Goal: Task Accomplishment & Management: Complete application form

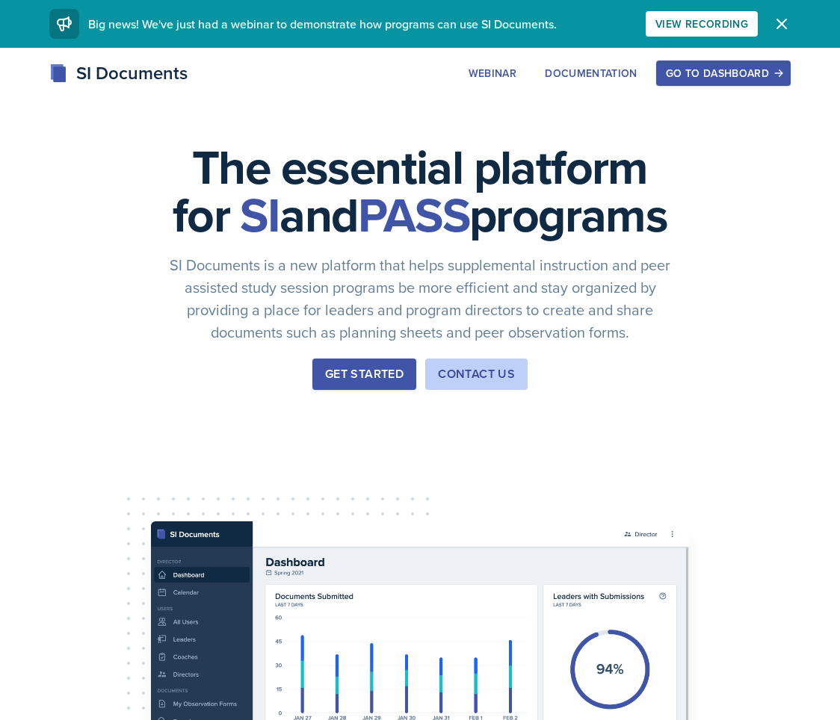
click at [731, 78] on div "Go to Dashboard" at bounding box center [723, 73] width 115 height 12
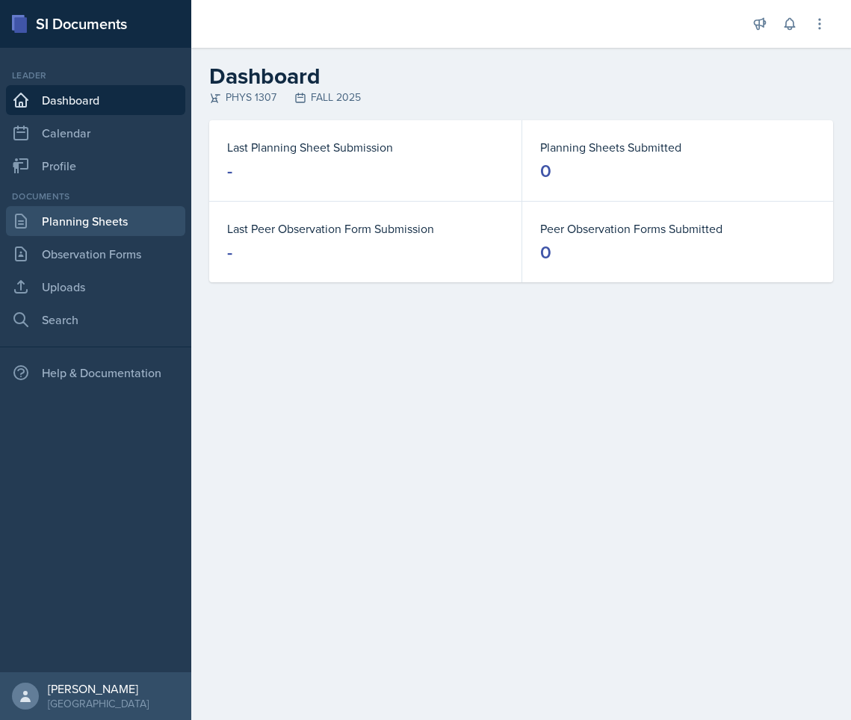
click at [128, 219] on link "Planning Sheets" at bounding box center [95, 221] width 179 height 30
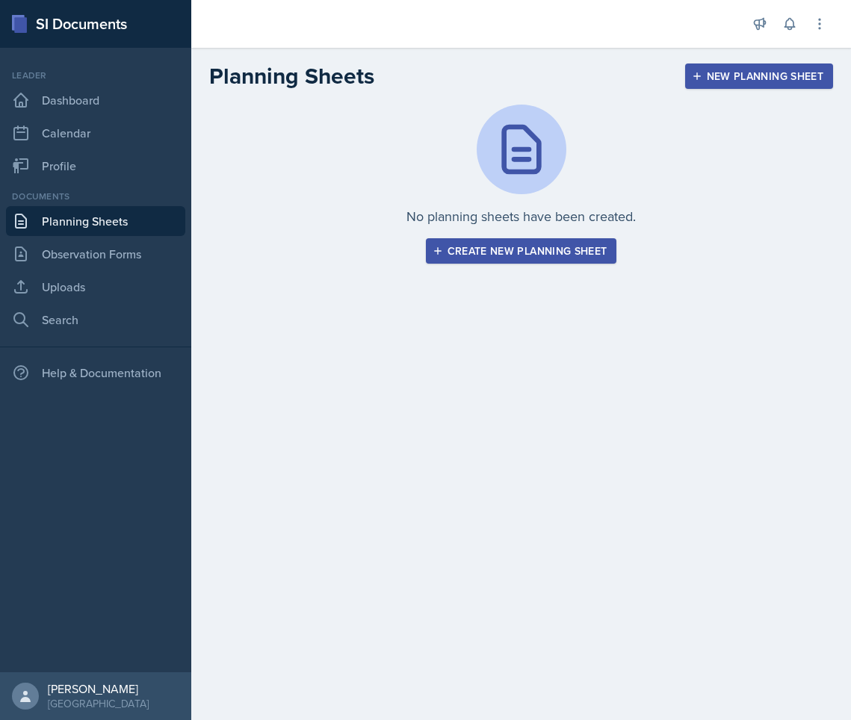
click at [474, 257] on div "Create new planning sheet" at bounding box center [522, 251] width 172 height 12
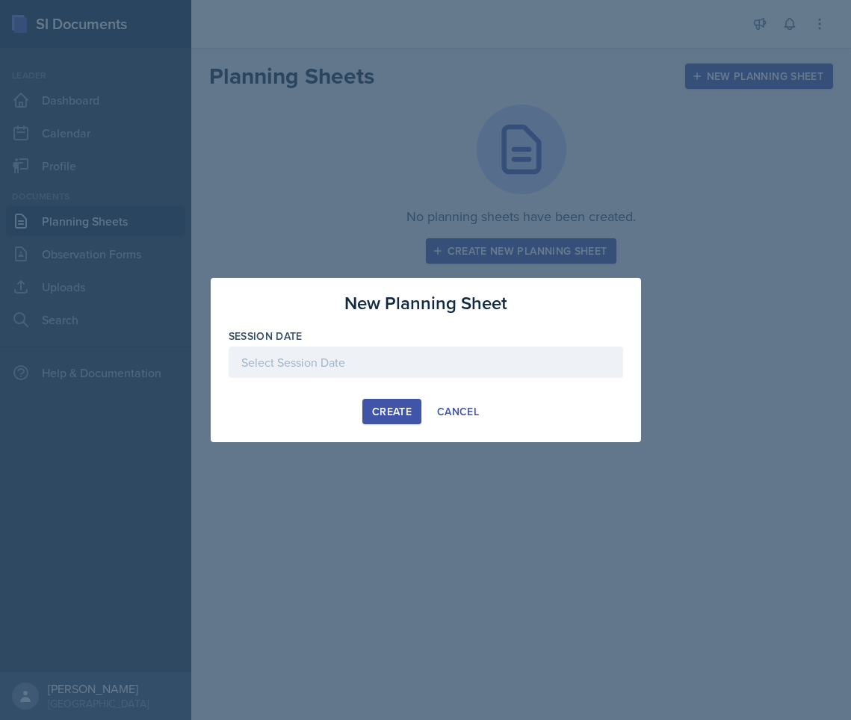
click at [409, 368] on div at bounding box center [426, 362] width 394 height 31
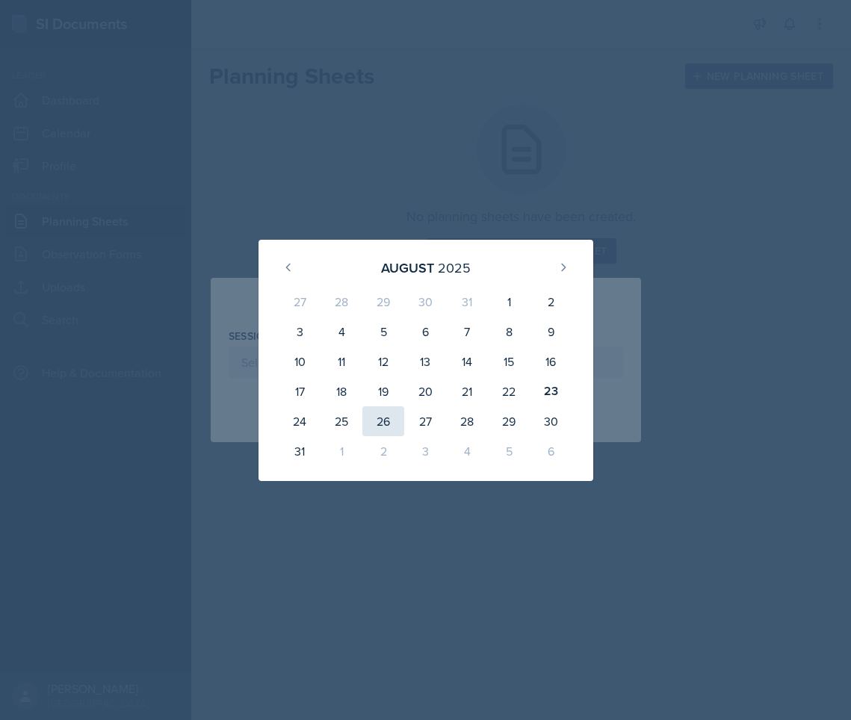
click at [374, 420] on div "26" at bounding box center [383, 421] width 42 height 30
type input "[DATE]"
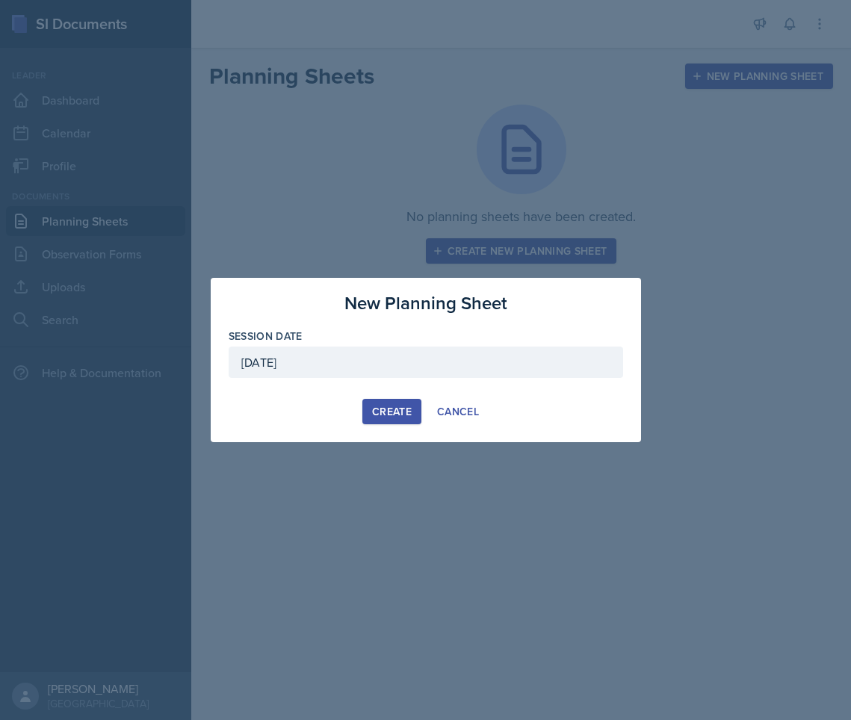
click at [388, 403] on button "Create" at bounding box center [391, 411] width 59 height 25
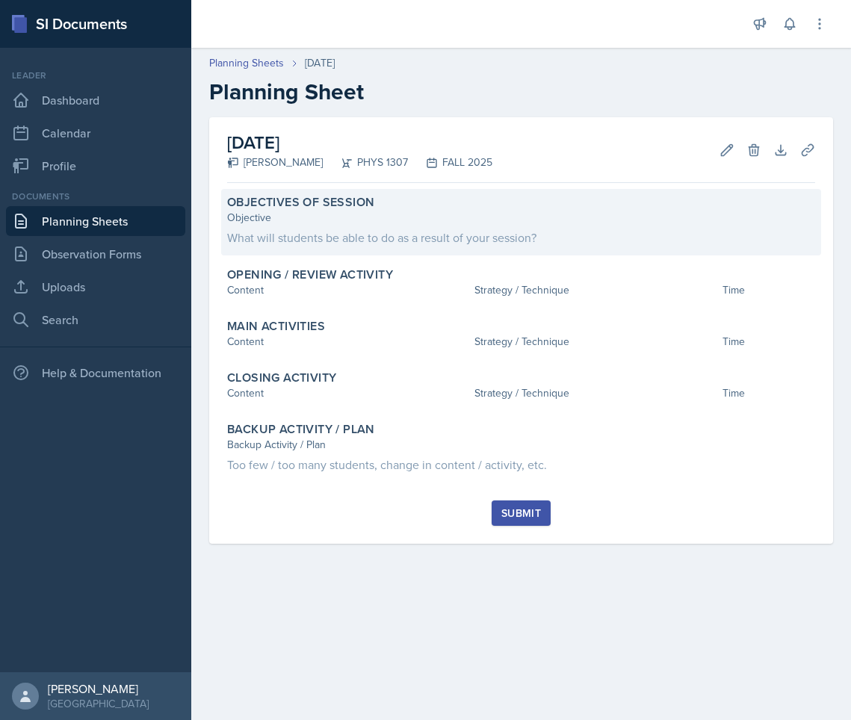
click at [362, 235] on div "What will students be able to do as a result of your session?" at bounding box center [521, 238] width 588 height 18
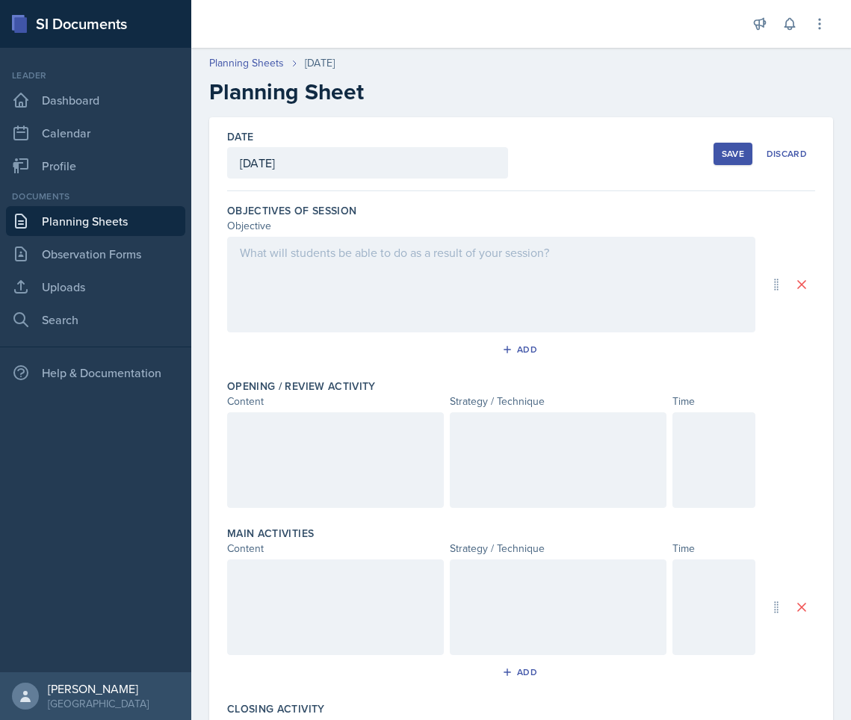
click at [362, 270] on div at bounding box center [491, 285] width 528 height 96
click at [326, 256] on icon at bounding box center [330, 253] width 11 height 10
click at [327, 242] on button at bounding box center [330, 252] width 21 height 21
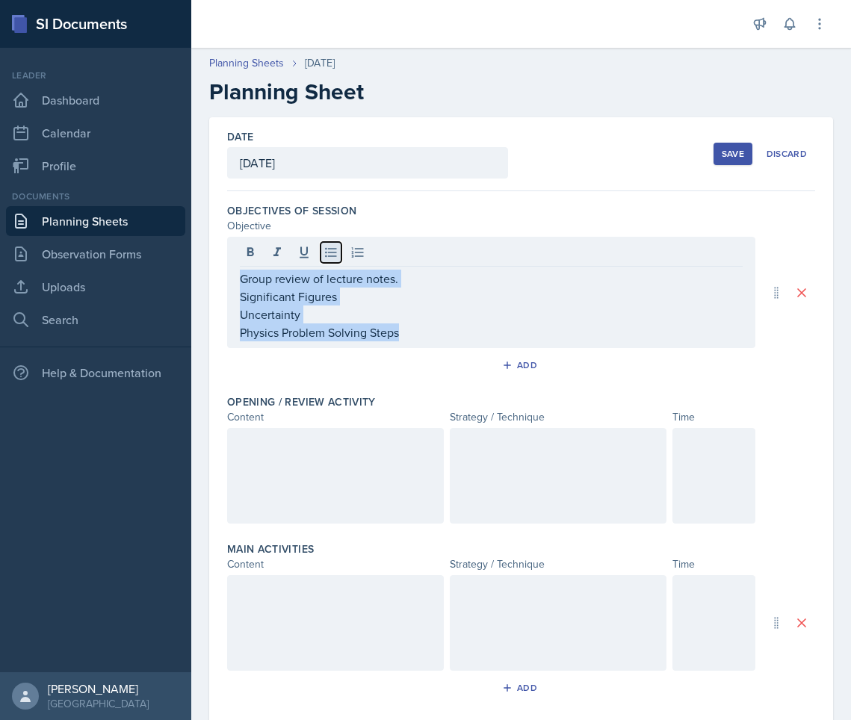
click at [335, 254] on icon at bounding box center [330, 252] width 15 height 15
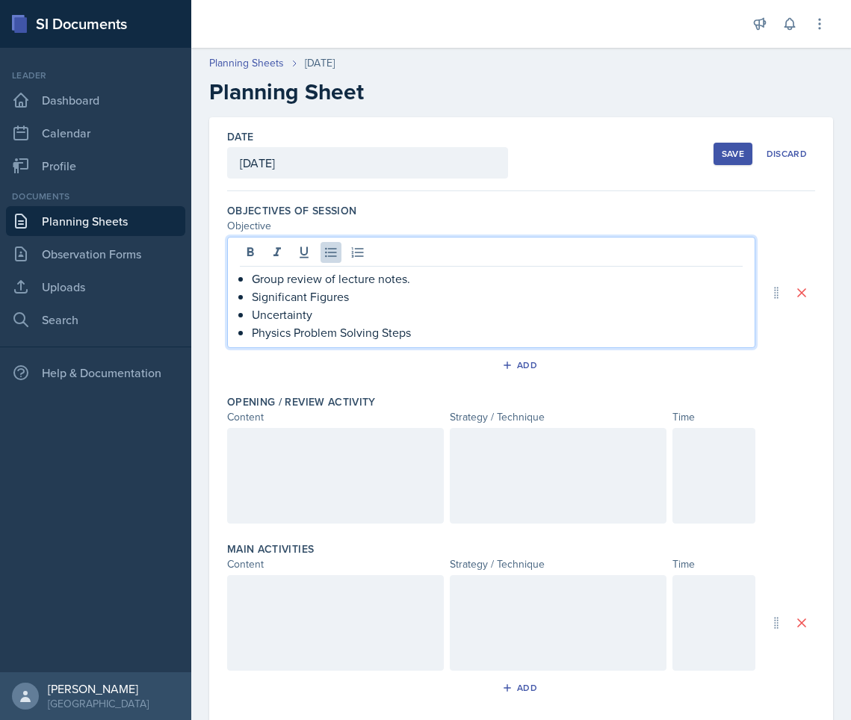
click at [444, 282] on p "Group review of lecture notes." at bounding box center [497, 279] width 491 height 18
click at [437, 298] on p "Significant Figures" at bounding box center [497, 297] width 491 height 18
click at [281, 440] on div at bounding box center [335, 476] width 217 height 96
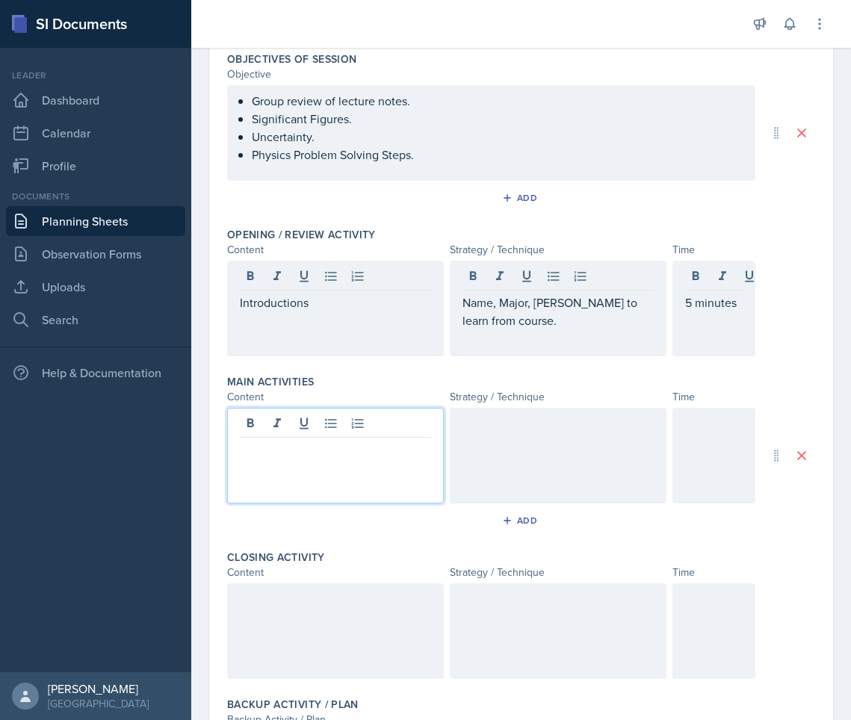
scroll to position [153, 0]
click at [343, 467] on p "Group Review of Lecture notes in pairs." at bounding box center [335, 457] width 191 height 36
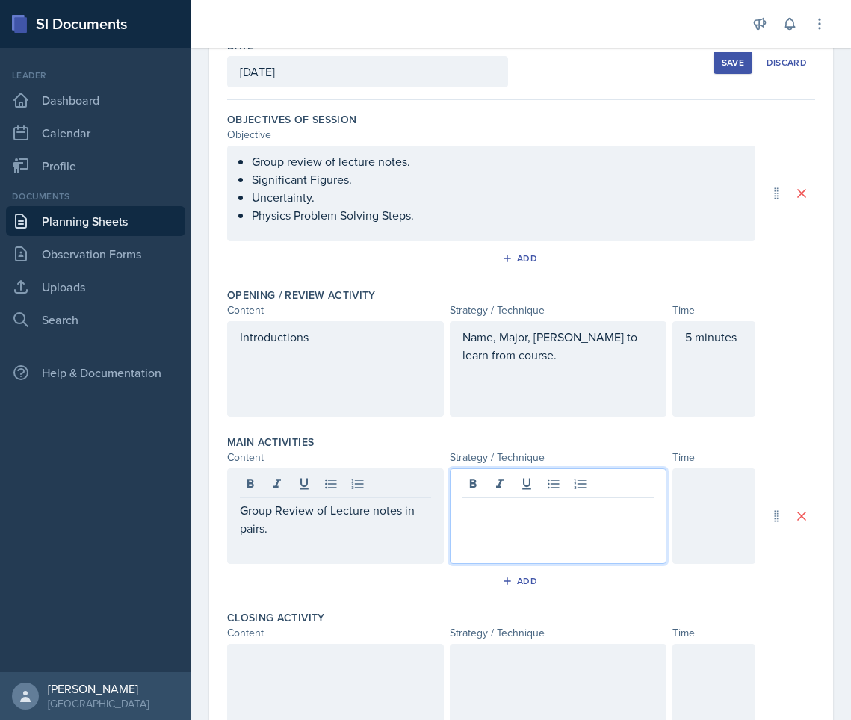
scroll to position [92, 0]
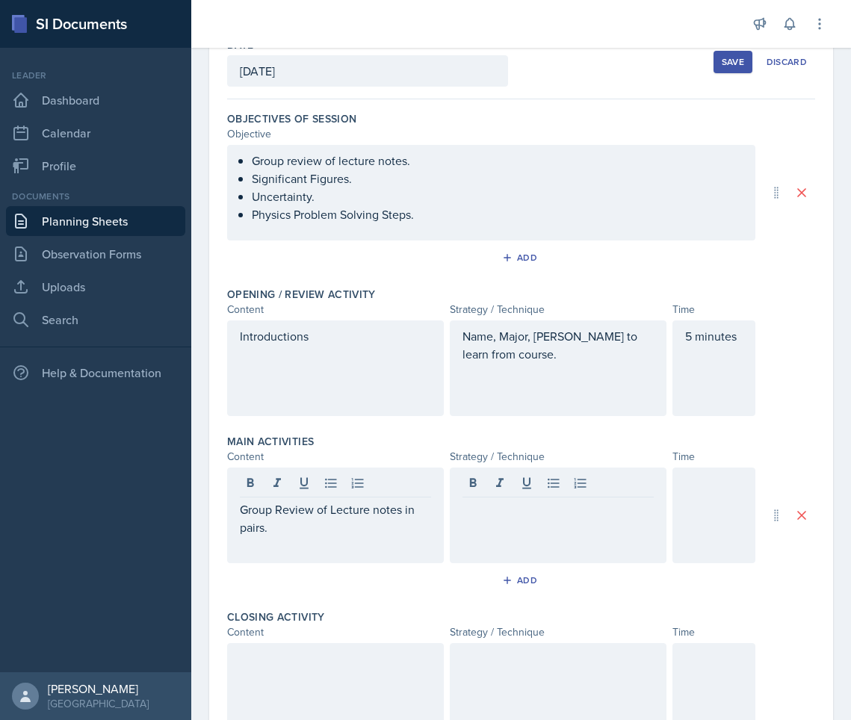
click at [319, 545] on p at bounding box center [335, 545] width 191 height 18
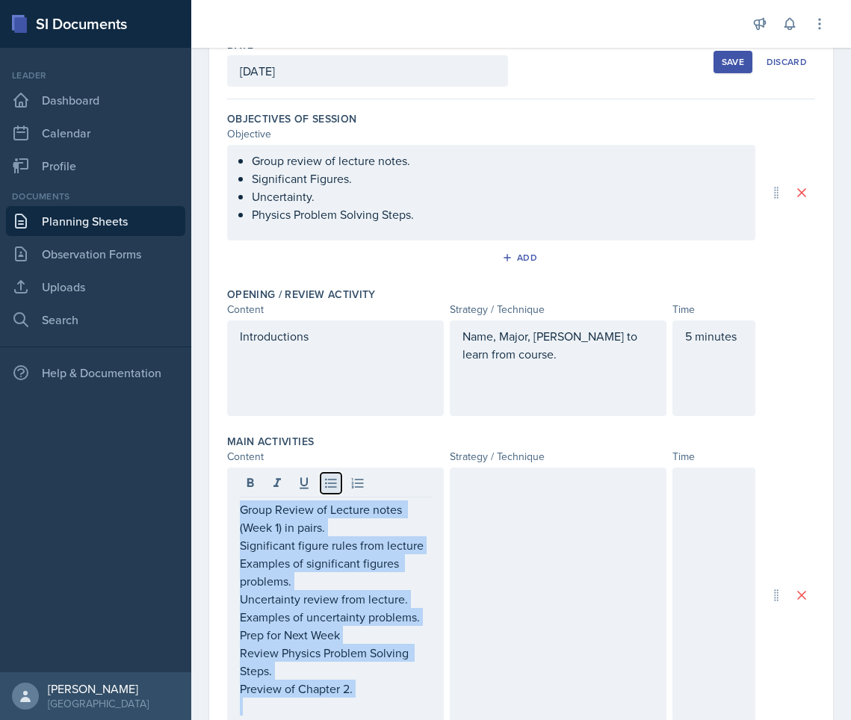
click at [332, 478] on icon at bounding box center [330, 483] width 15 height 15
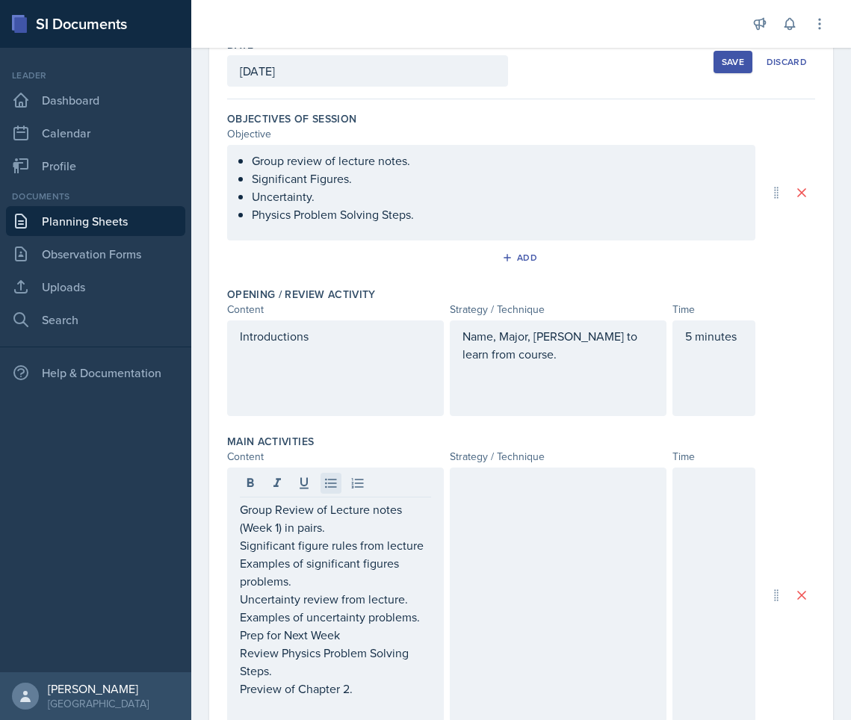
scroll to position [126, 0]
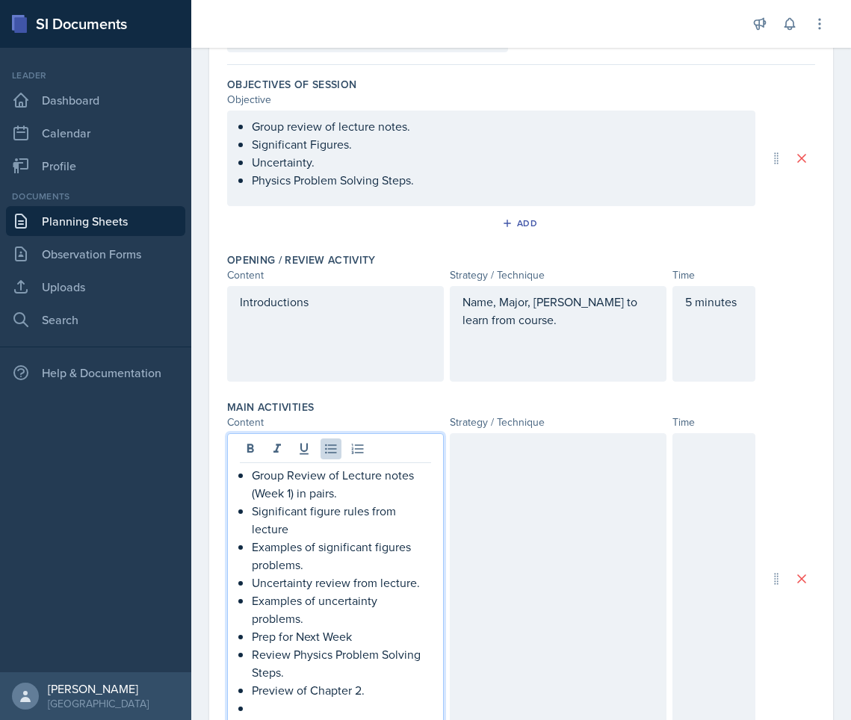
click at [337, 525] on p "Significant figure rules from lecture" at bounding box center [341, 520] width 179 height 36
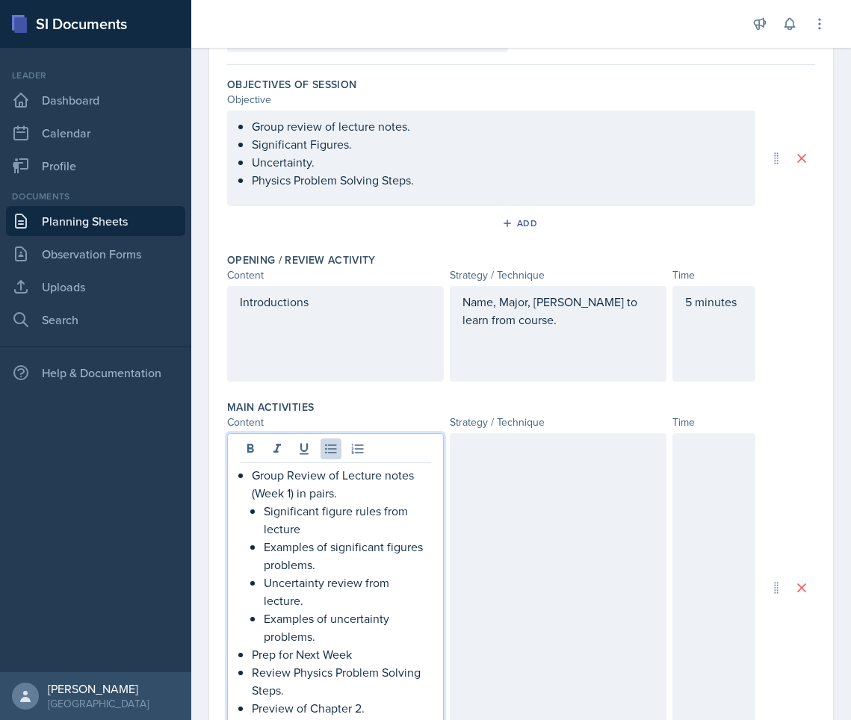
scroll to position [140, 0]
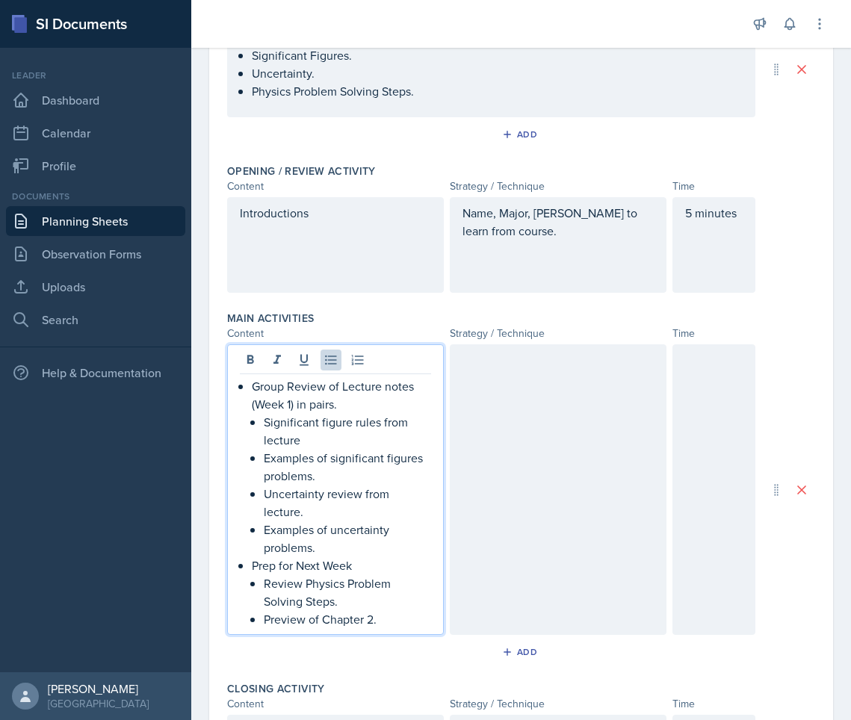
click at [571, 523] on div at bounding box center [558, 489] width 217 height 291
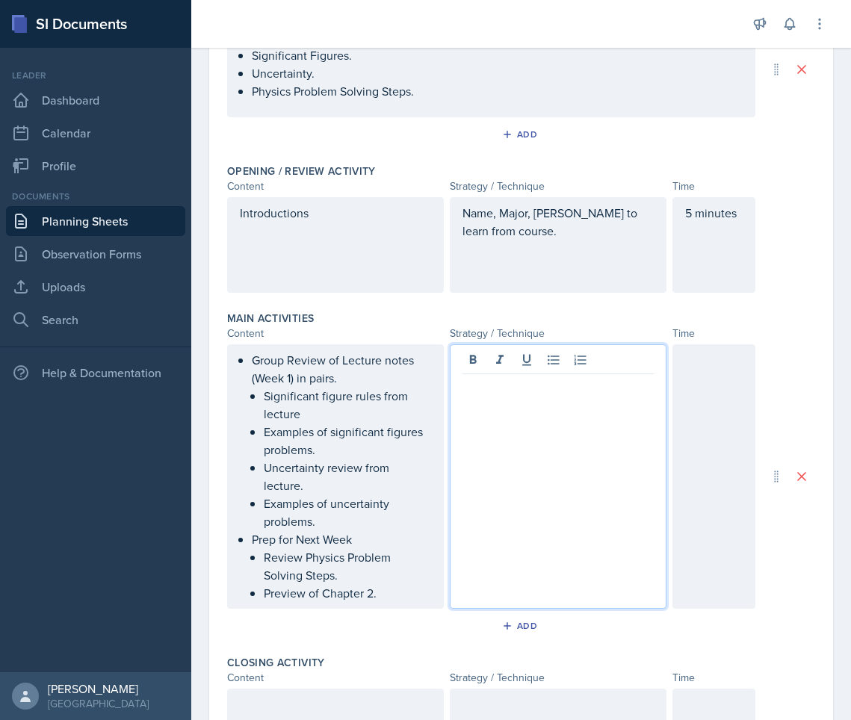
scroll to position [241, 0]
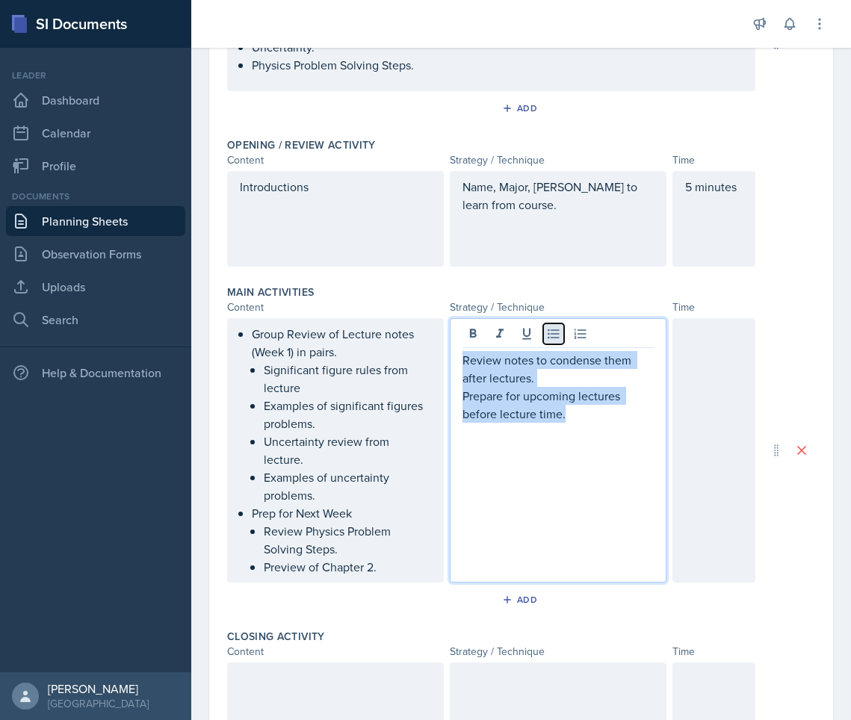
click at [546, 330] on icon at bounding box center [553, 333] width 15 height 15
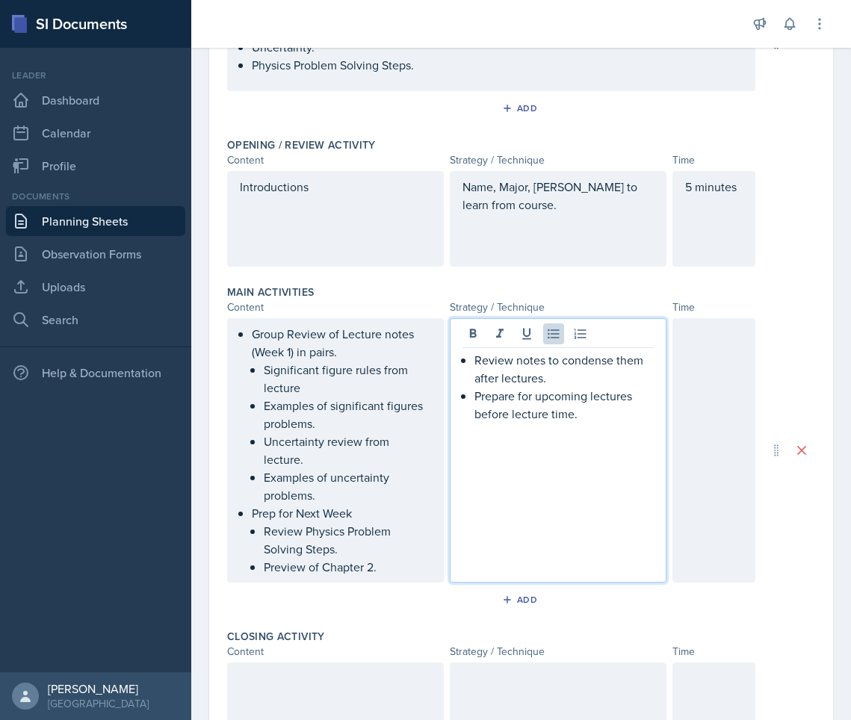
click at [726, 410] on div at bounding box center [713, 450] width 83 height 264
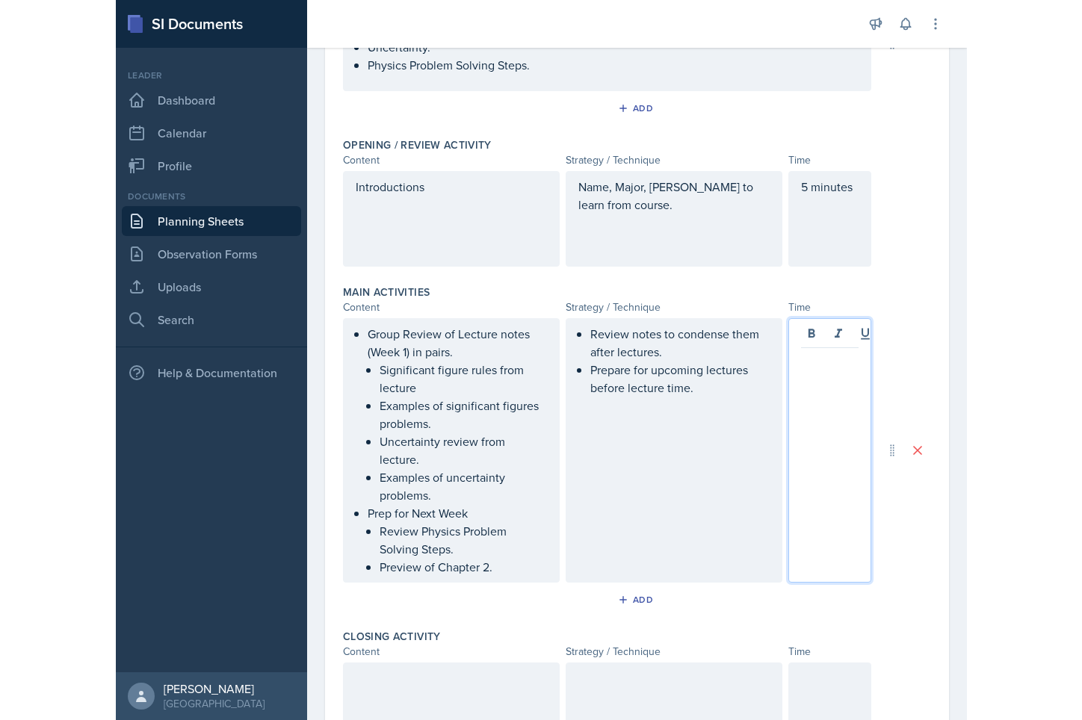
scroll to position [267, 0]
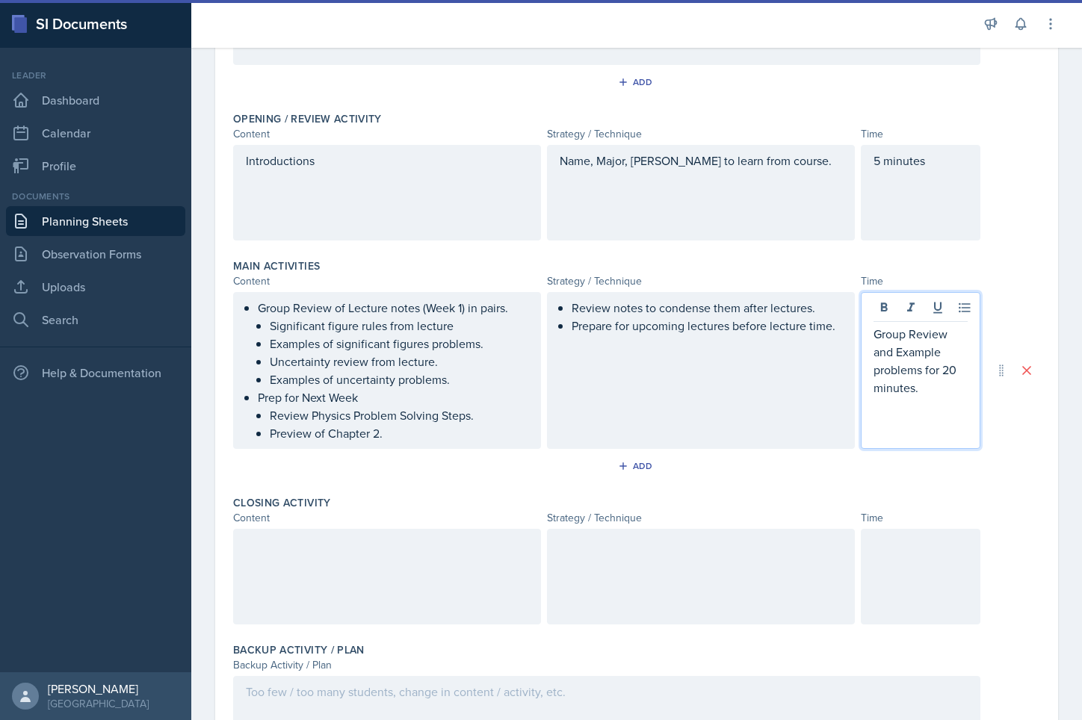
click at [837, 329] on div "Review notes to condense them after lectures. Prepare for upcoming lectures bef…" at bounding box center [701, 370] width 308 height 157
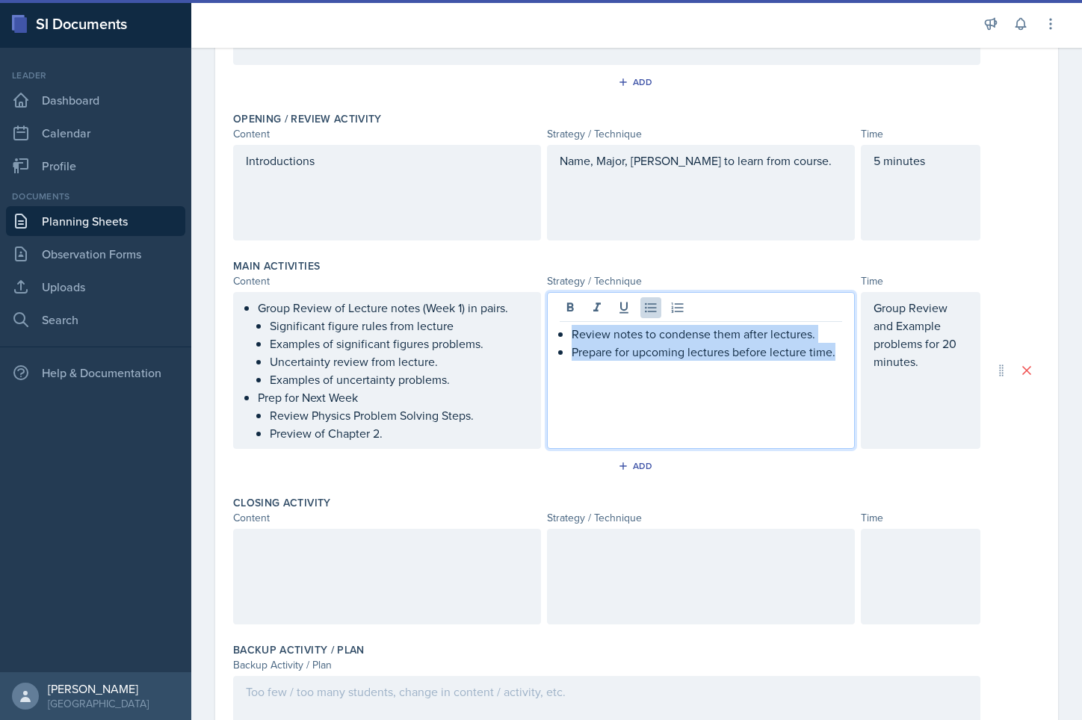
scroll to position [294, 0]
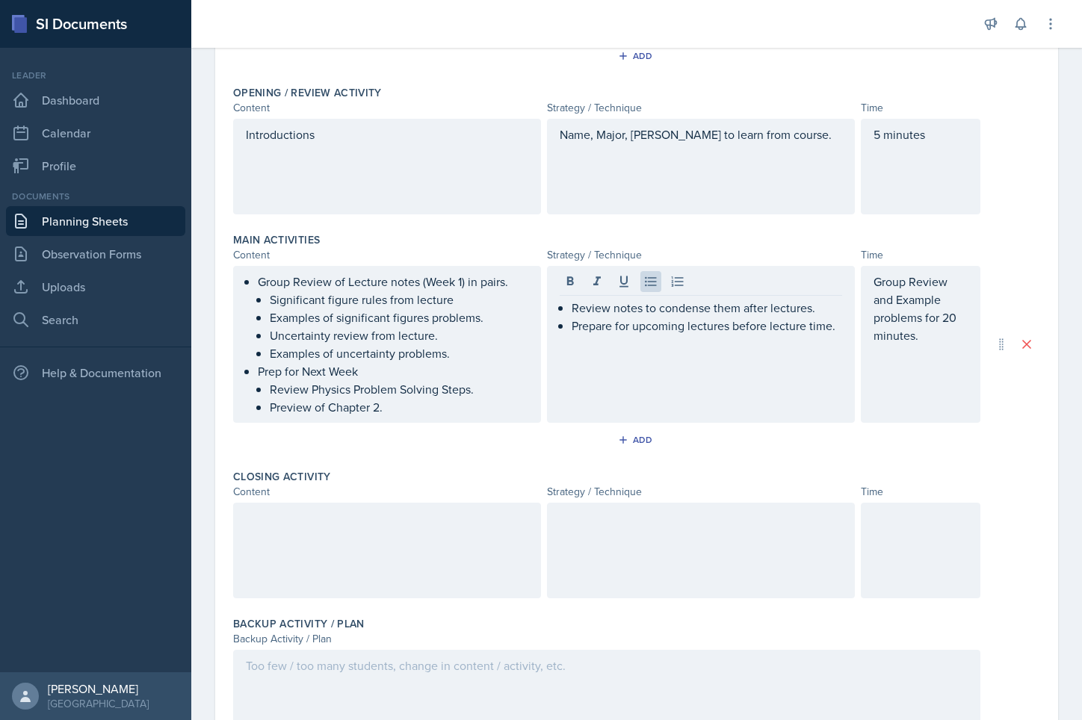
click at [834, 330] on div "Review notes to condense them after lectures. Prepare for upcoming lectures bef…" at bounding box center [701, 344] width 308 height 157
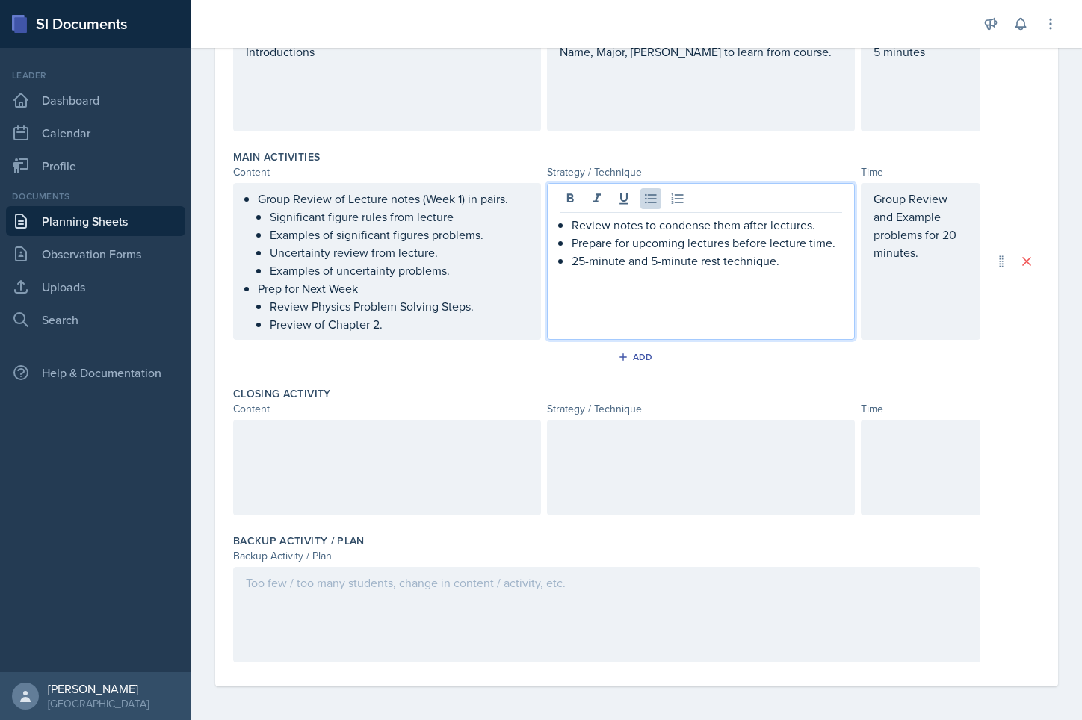
scroll to position [379, 0]
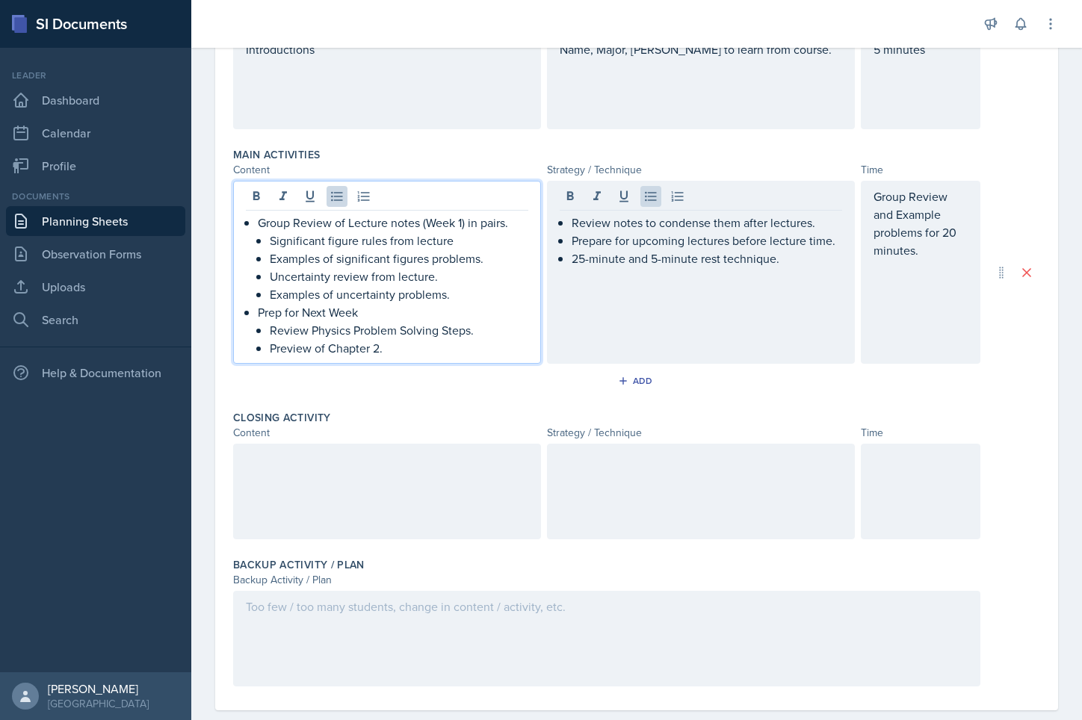
click at [421, 339] on p "Preview of Chapter 2." at bounding box center [399, 348] width 258 height 18
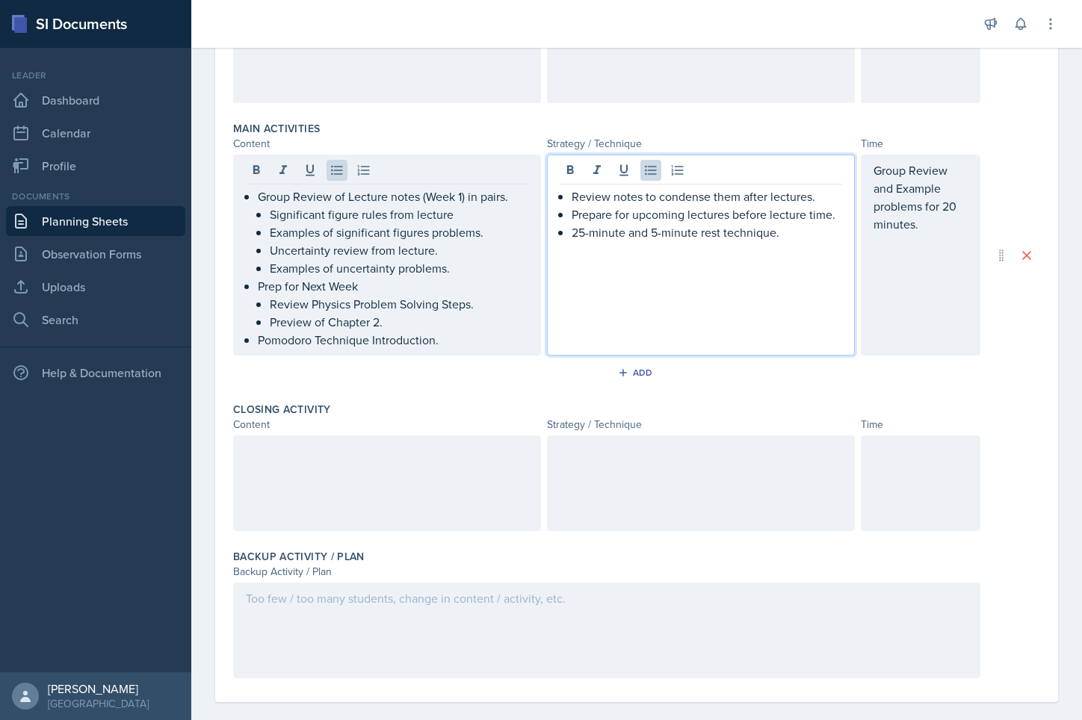
click at [784, 210] on ul "Review notes to condense them after lectures. Prepare for upcoming lectures bef…" at bounding box center [706, 215] width 270 height 54
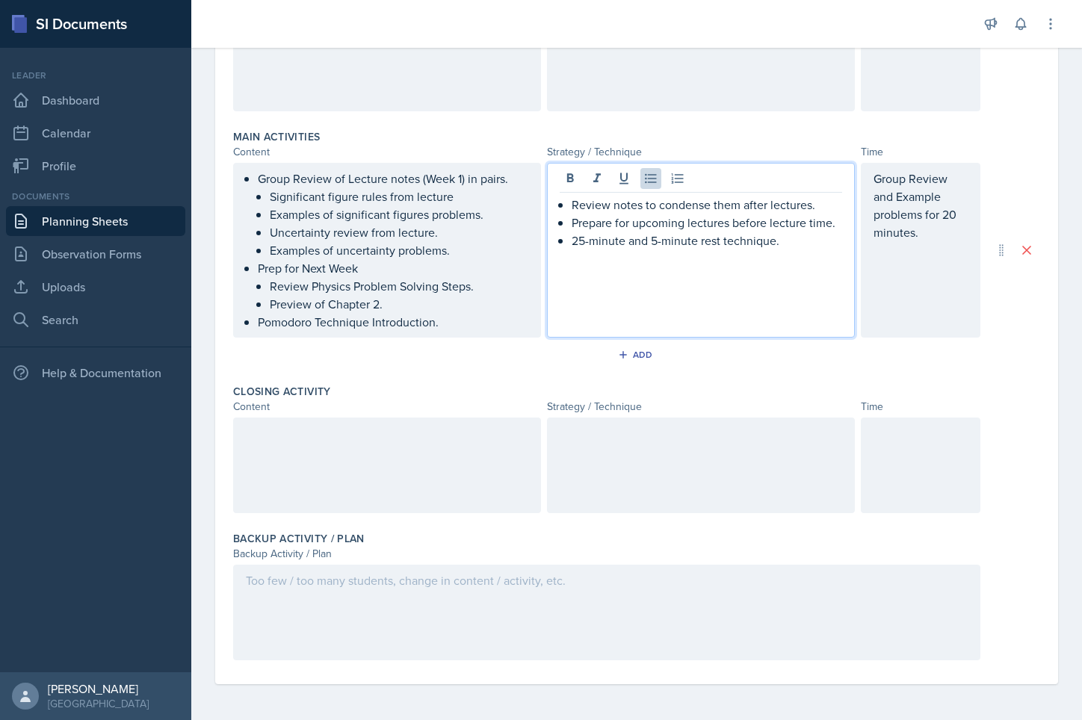
click at [716, 239] on p "25-minute and 5-minute rest technique." at bounding box center [706, 241] width 270 height 18
click at [850, 248] on div "Group Review and Example problems for 20 minutes." at bounding box center [920, 215] width 94 height 90
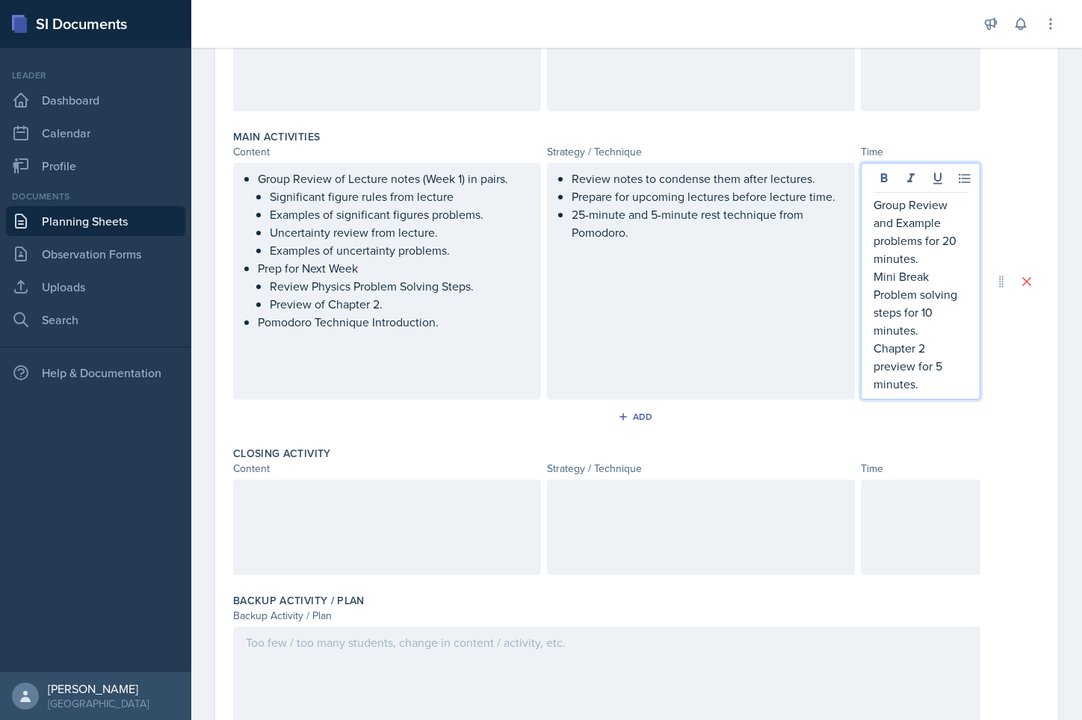
click at [850, 263] on p "Group Review and Example problems for 20 minutes." at bounding box center [920, 232] width 94 height 72
click at [850, 271] on p "Mini Break" at bounding box center [920, 276] width 94 height 18
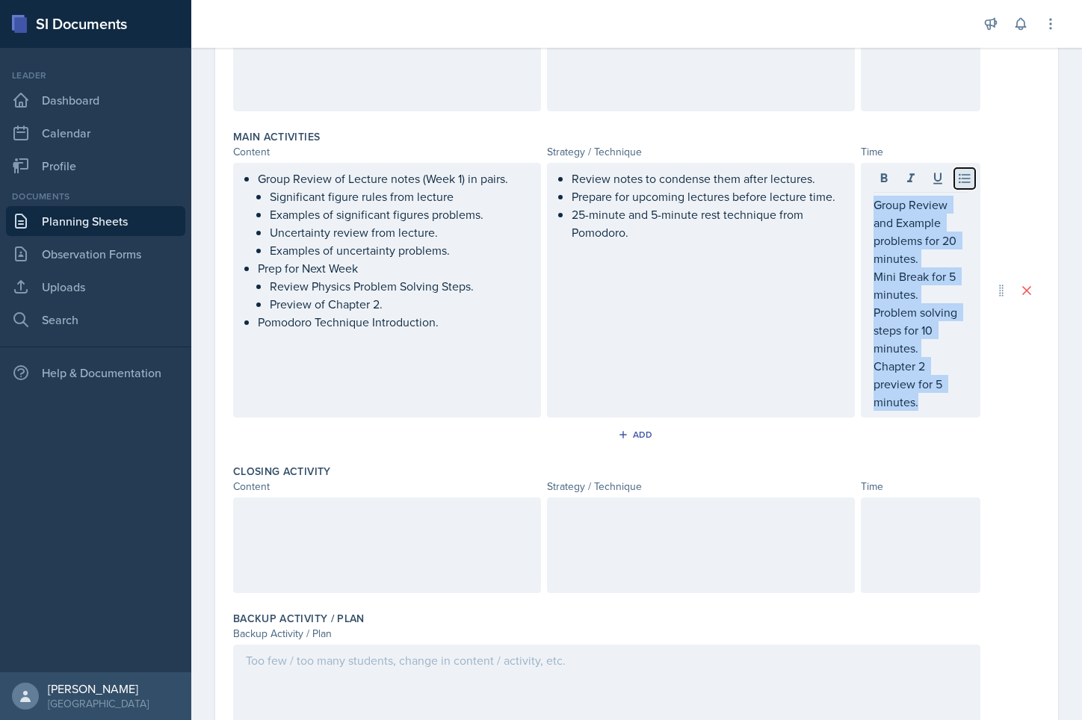
click at [850, 178] on icon at bounding box center [964, 178] width 15 height 15
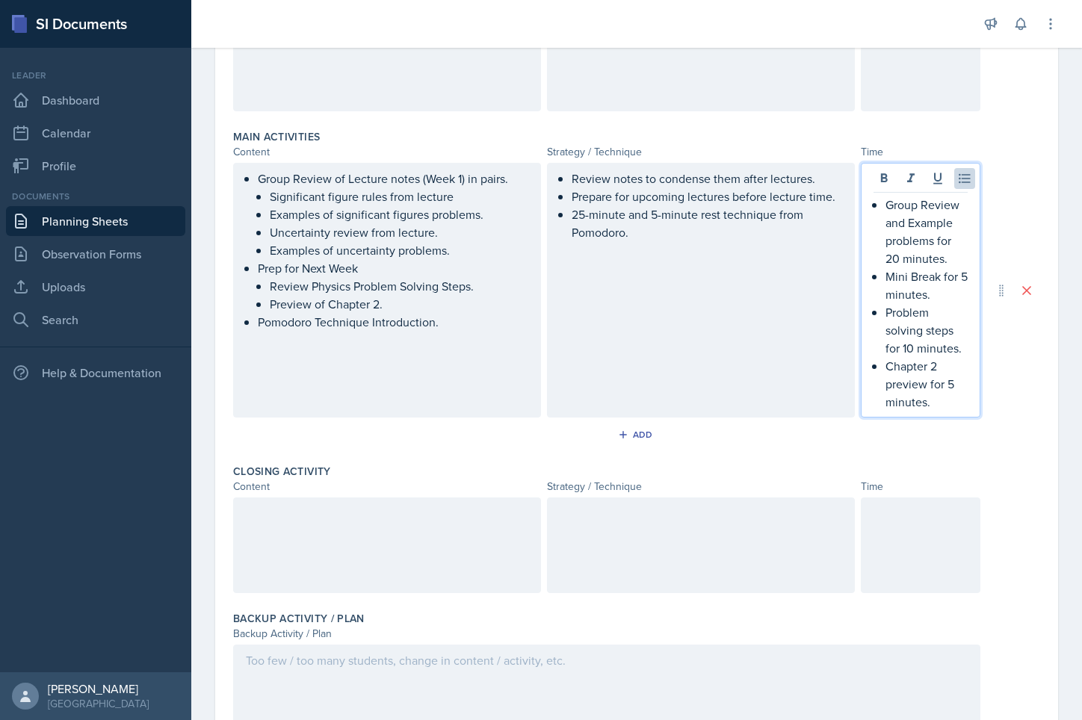
click at [850, 394] on p "Chapter 2 preview for 5 minutes." at bounding box center [926, 384] width 82 height 54
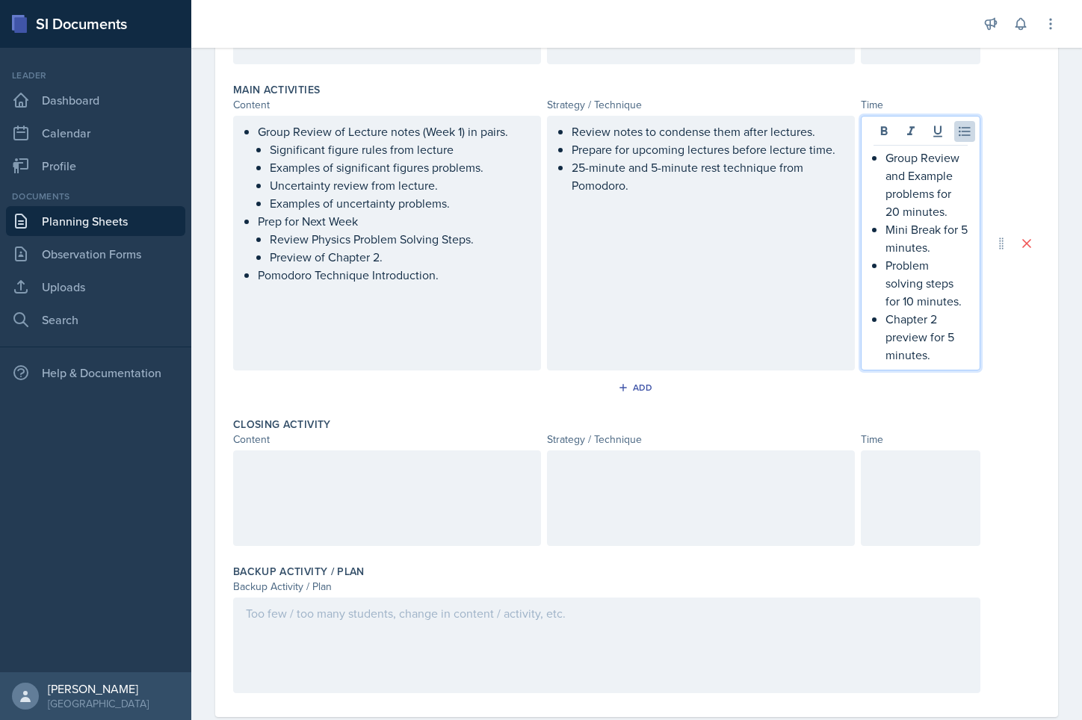
scroll to position [477, 0]
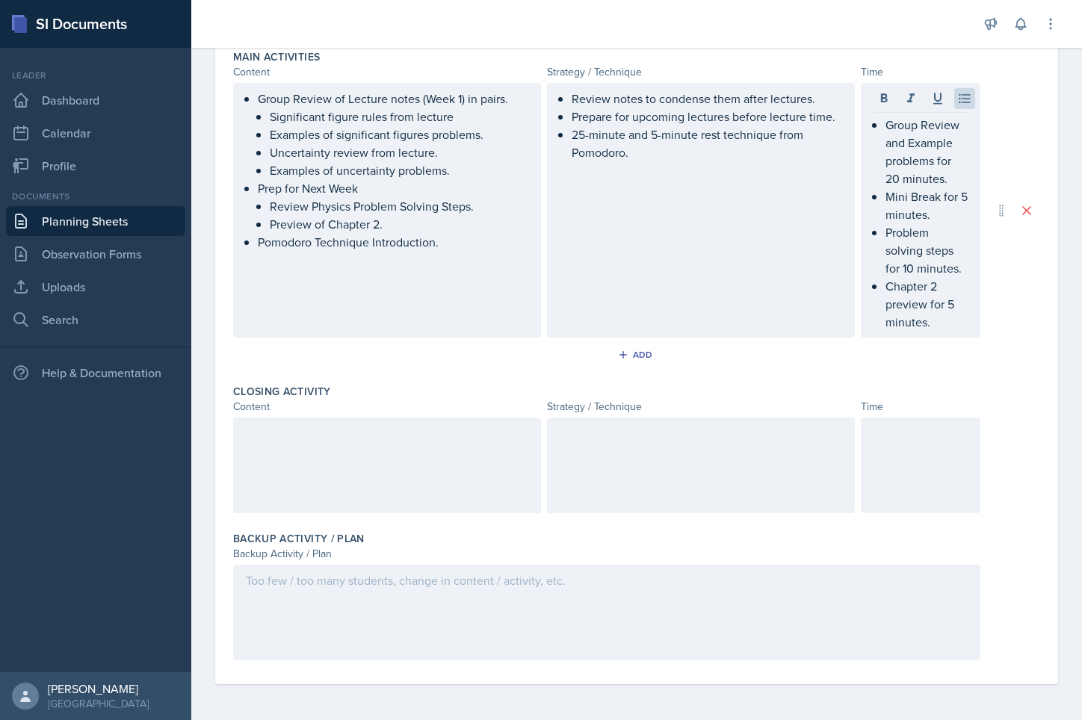
click at [345, 480] on div at bounding box center [387, 466] width 308 height 96
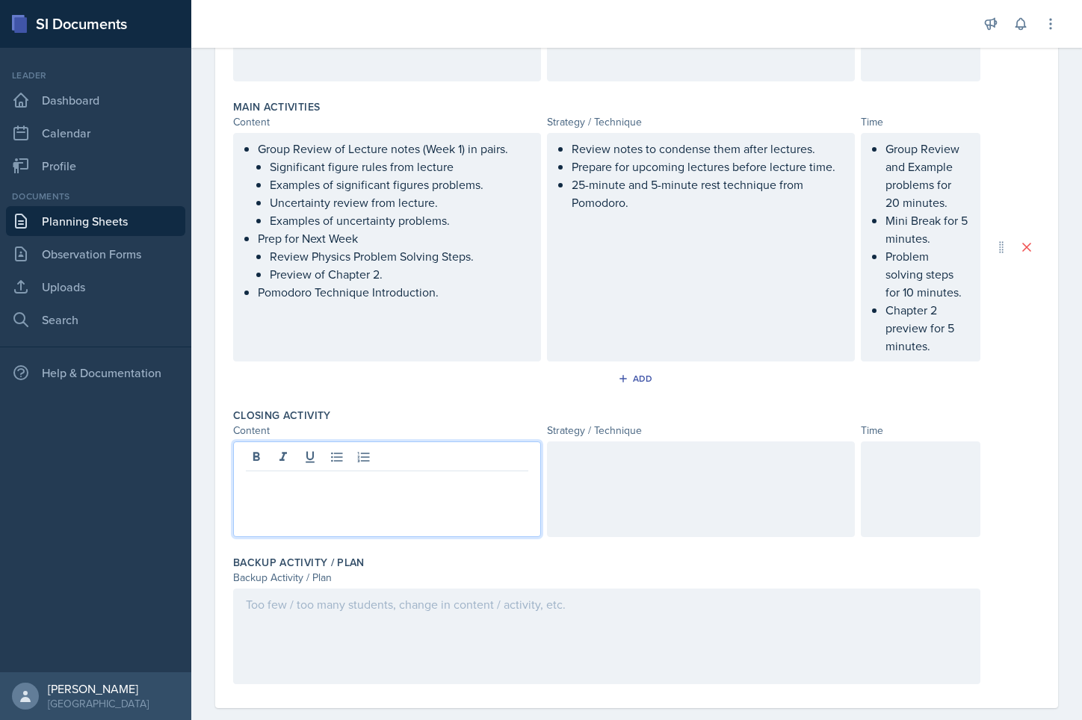
scroll to position [450, 0]
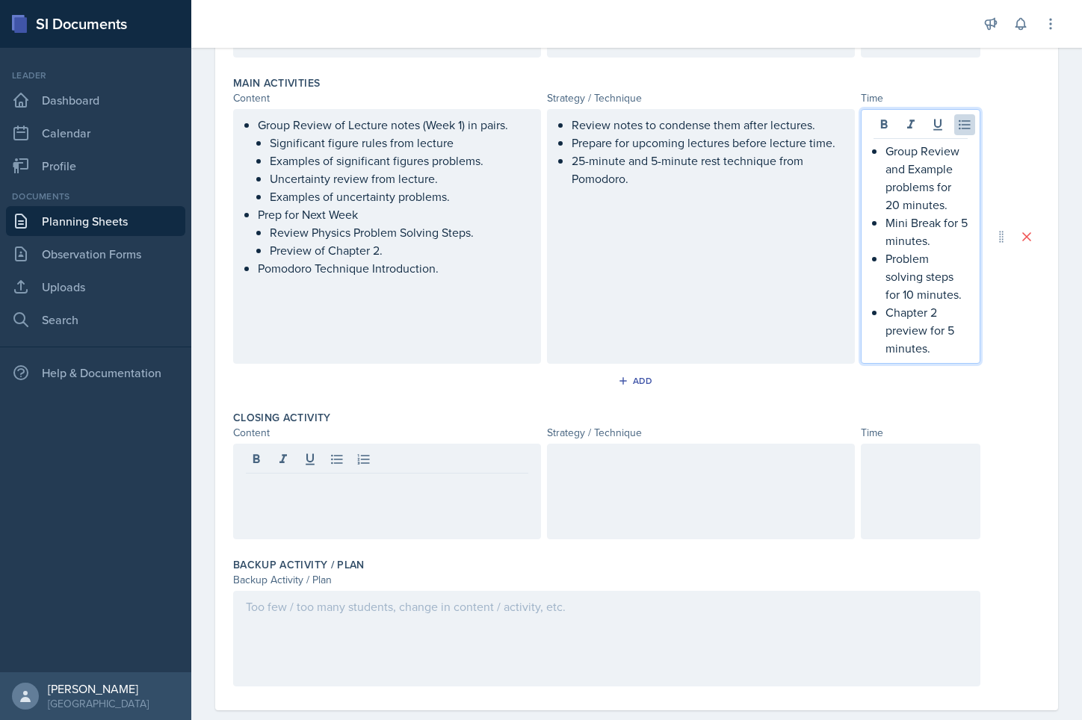
click at [850, 306] on p "Chapter 2 preview for 5 minutes." at bounding box center [926, 330] width 82 height 54
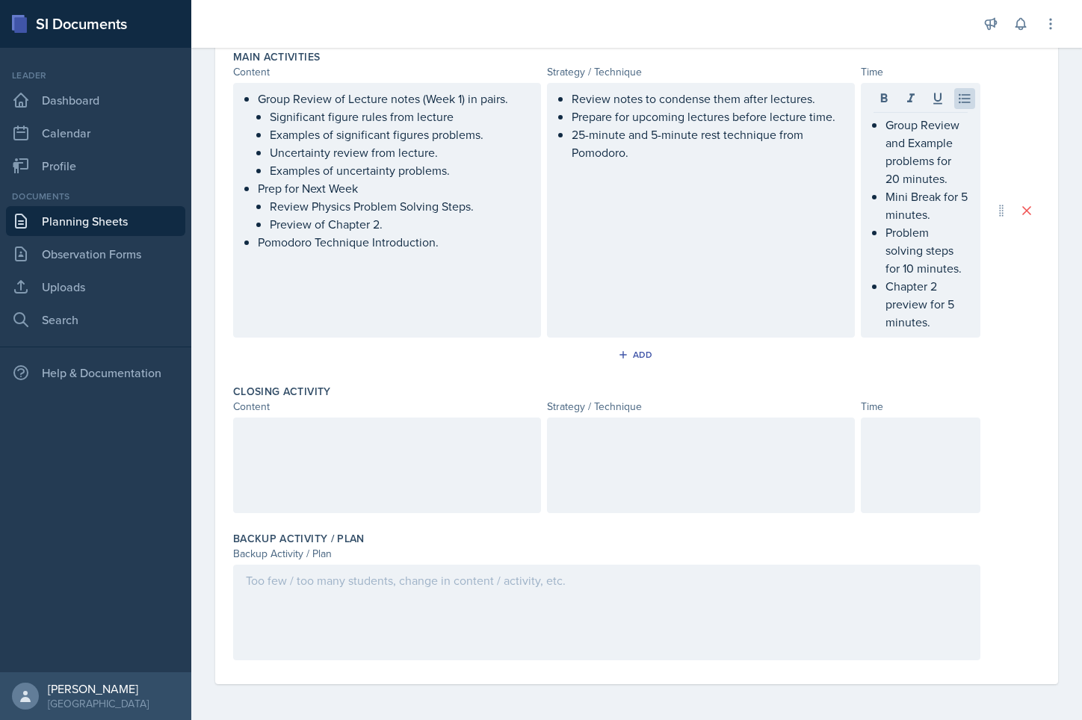
click at [384, 491] on div at bounding box center [387, 466] width 308 height 96
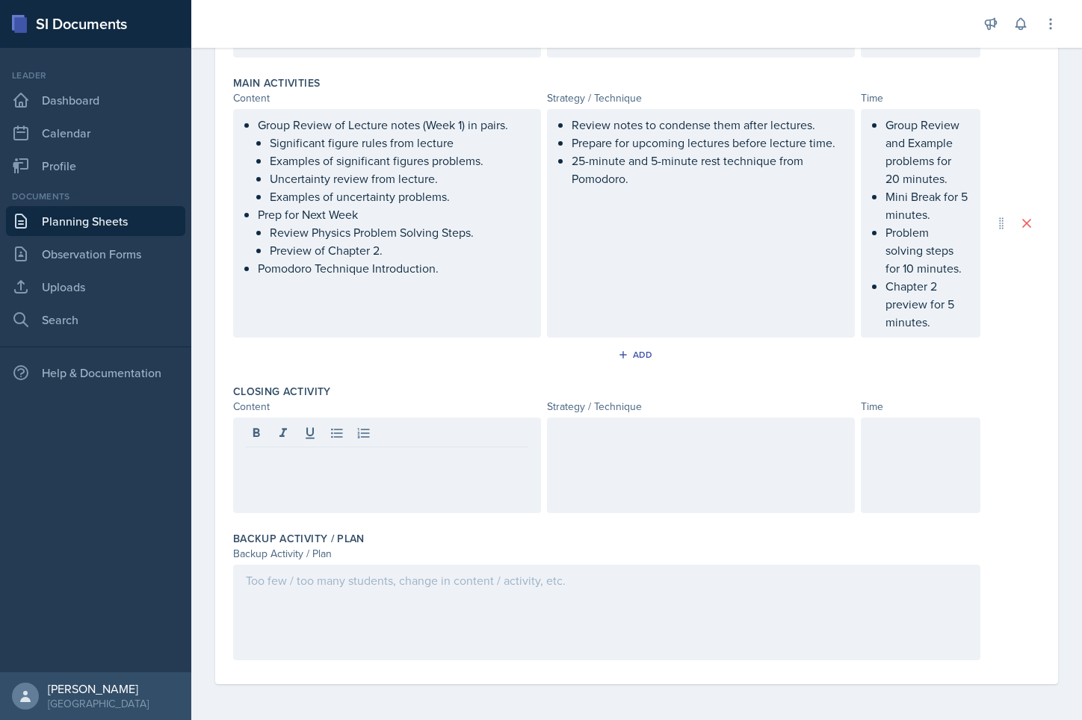
click at [385, 462] on p at bounding box center [387, 459] width 282 height 18
click at [333, 436] on icon at bounding box center [336, 433] width 15 height 15
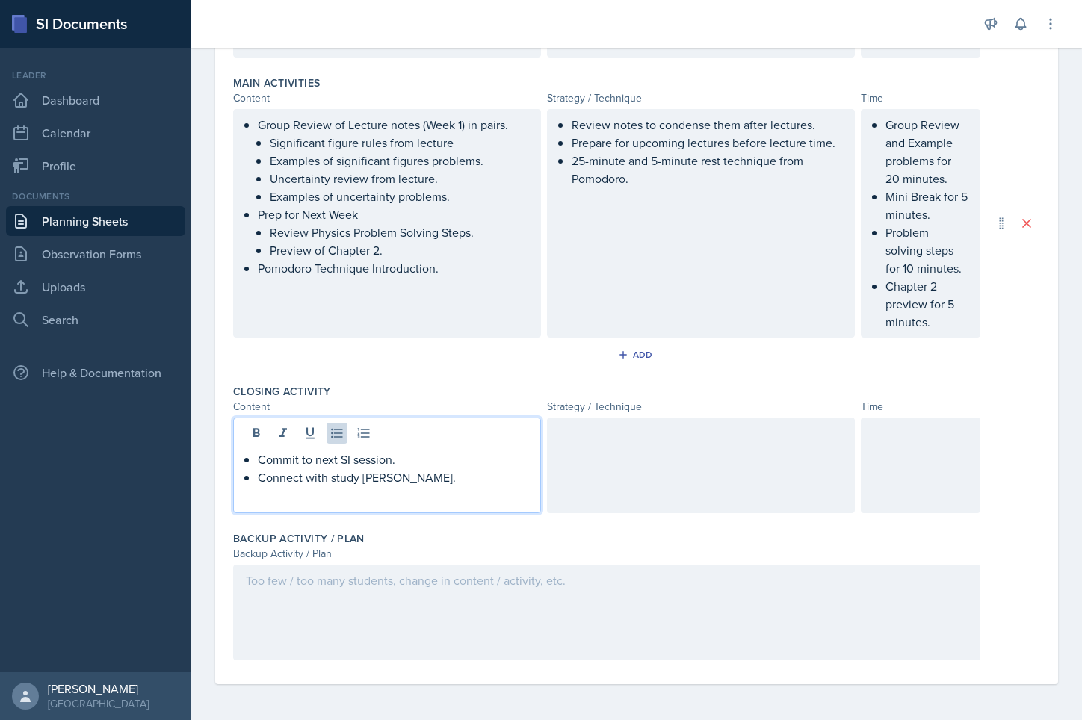
click at [650, 478] on div at bounding box center [701, 466] width 308 height 96
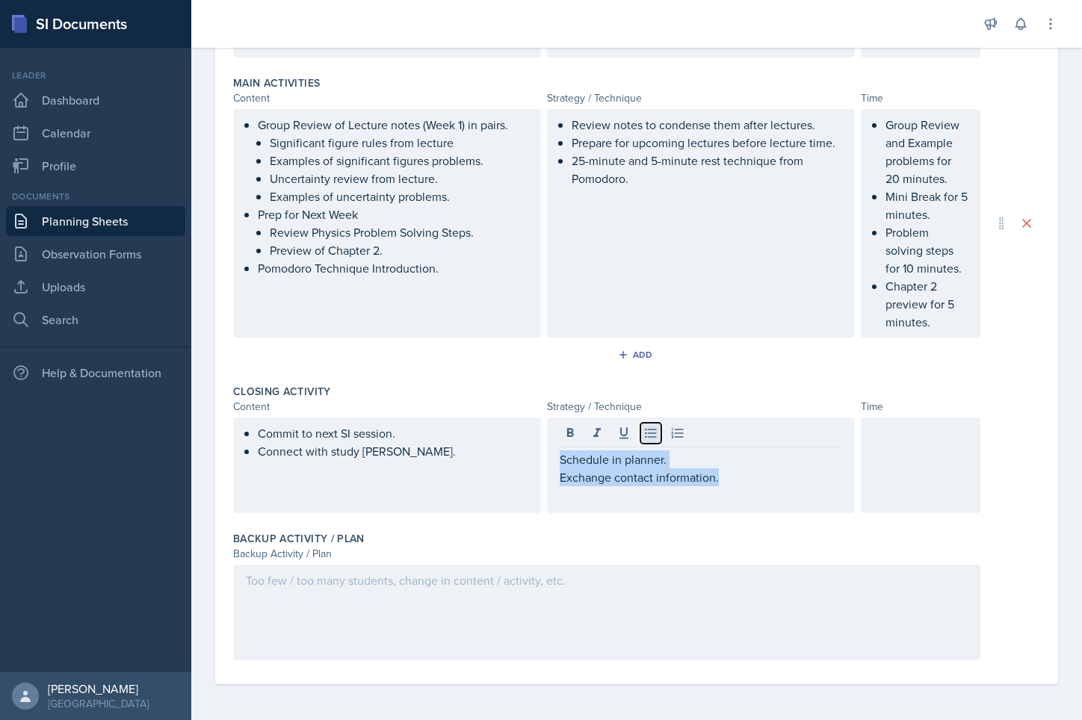
click at [645, 437] on icon at bounding box center [650, 434] width 11 height 10
click at [850, 458] on div at bounding box center [921, 466] width 120 height 96
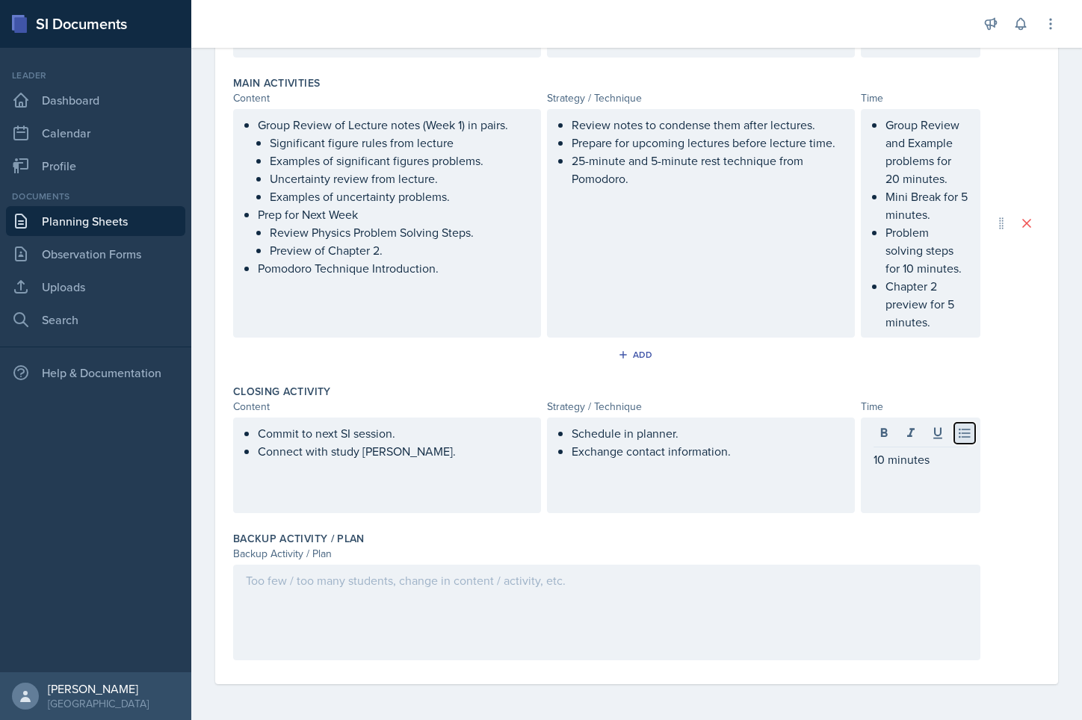
click at [850, 434] on icon at bounding box center [964, 433] width 15 height 15
click at [642, 616] on div at bounding box center [606, 613] width 747 height 96
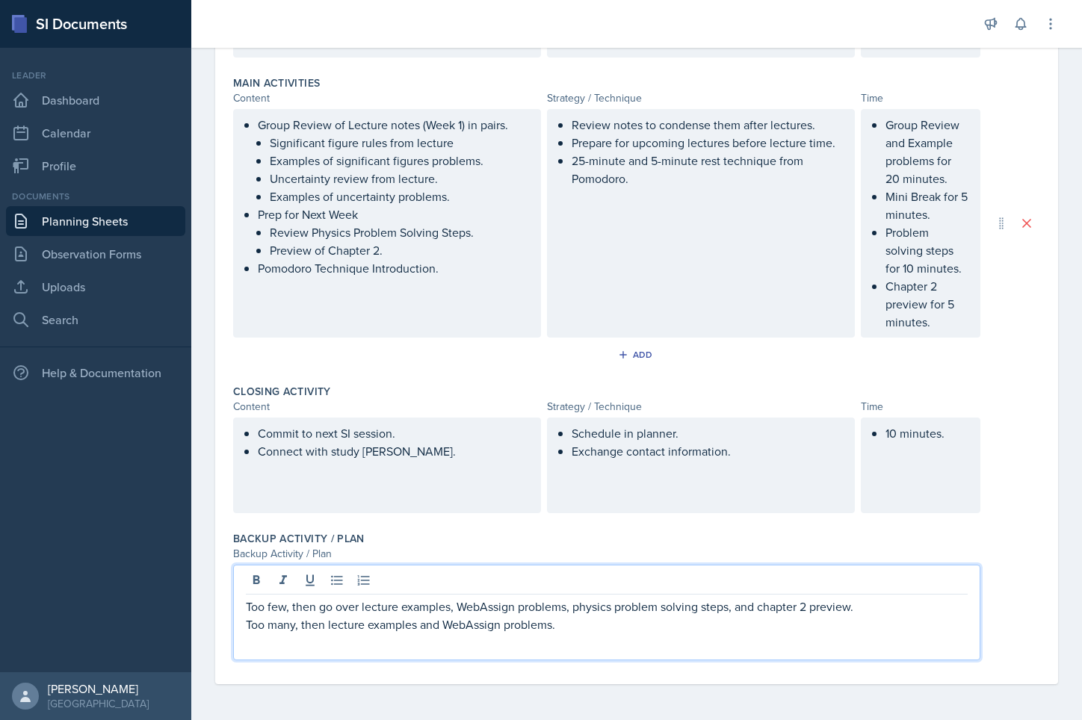
click at [850, 569] on div "Too few, then go over lecture examples, WebAssign problems, physics problem sol…" at bounding box center [636, 613] width 807 height 96
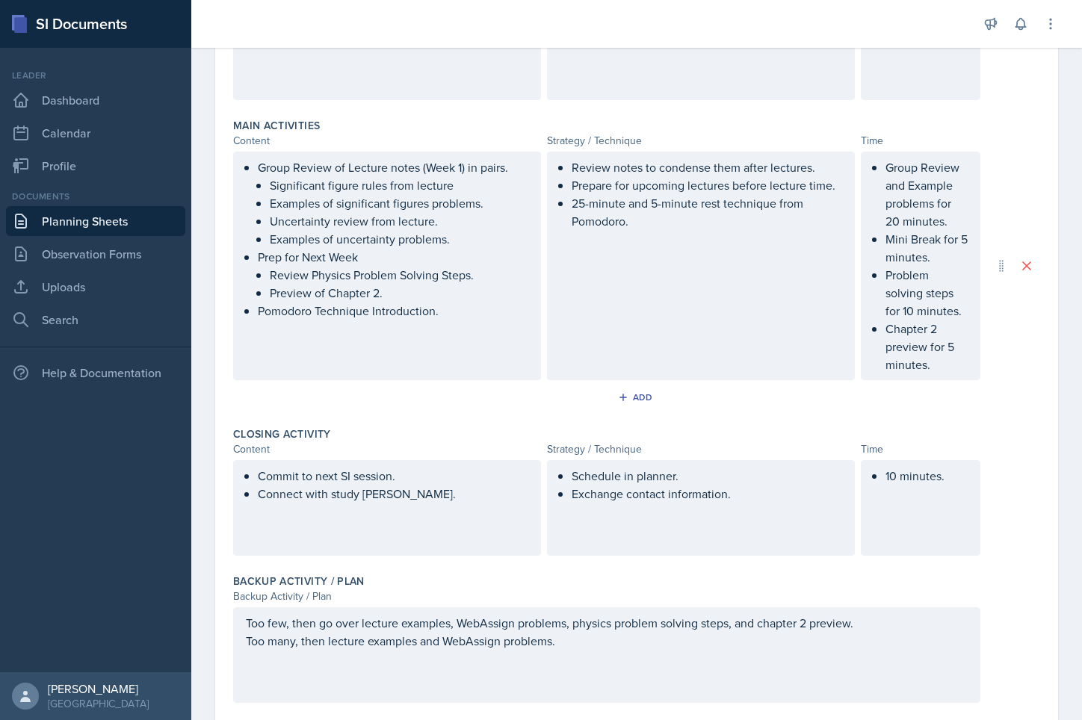
click at [850, 569] on div "Backup Activity / Plan Backup Activity / Plan Too few, then go over lecture exa…" at bounding box center [636, 641] width 807 height 147
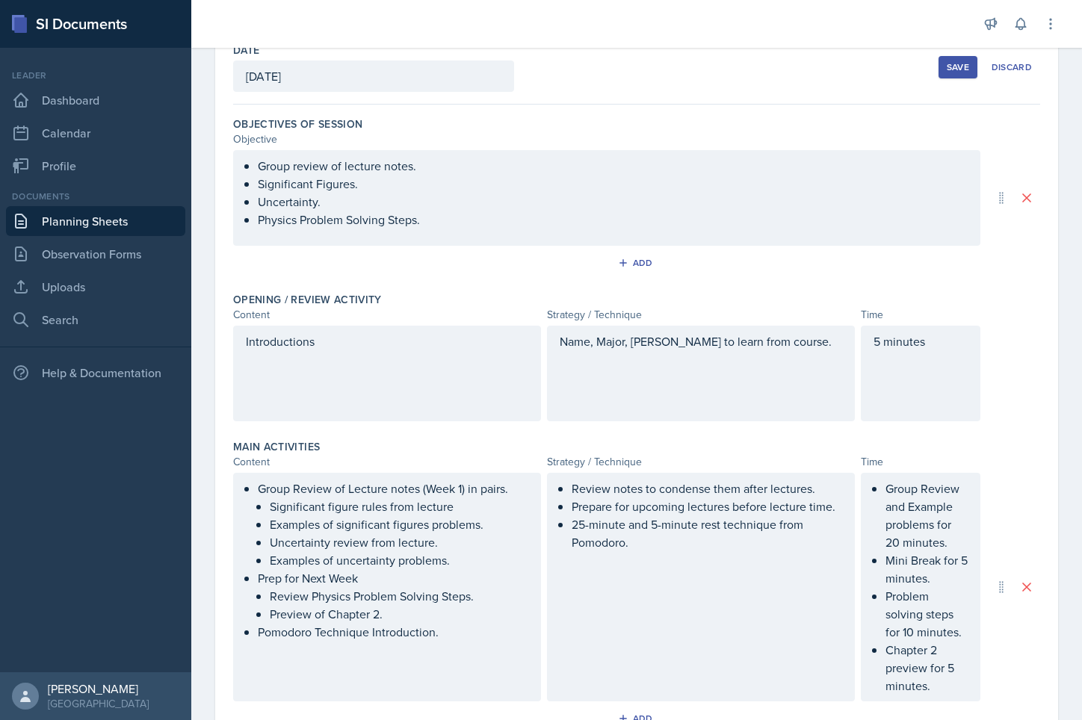
scroll to position [0, 0]
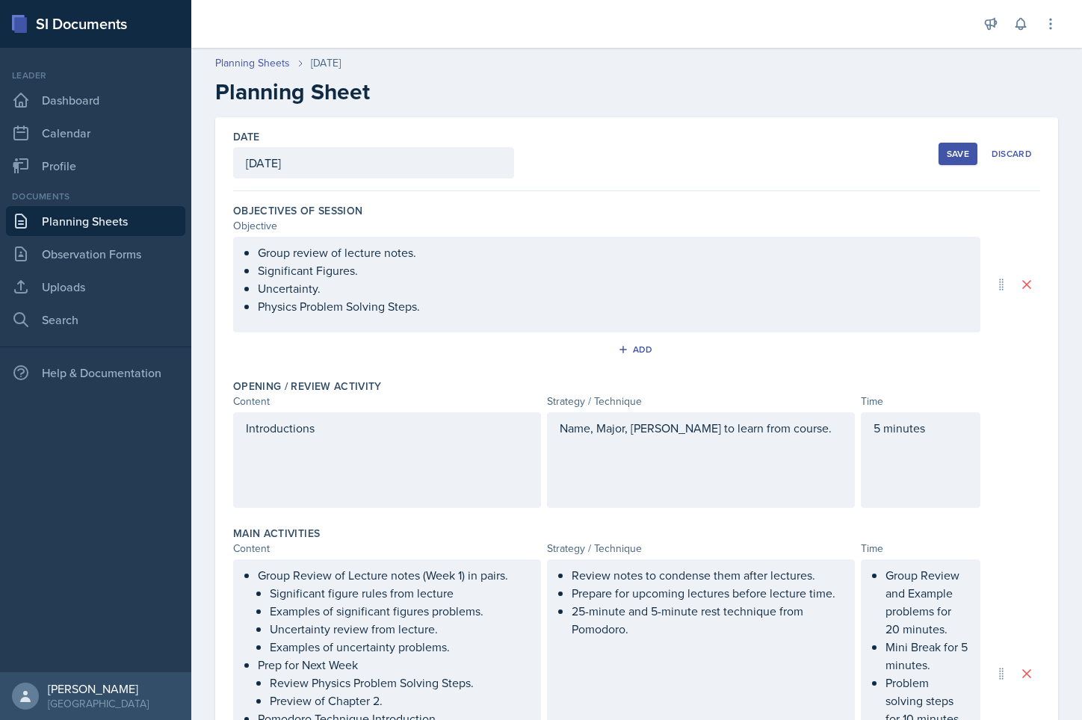
click at [850, 153] on div "Save" at bounding box center [957, 154] width 22 height 12
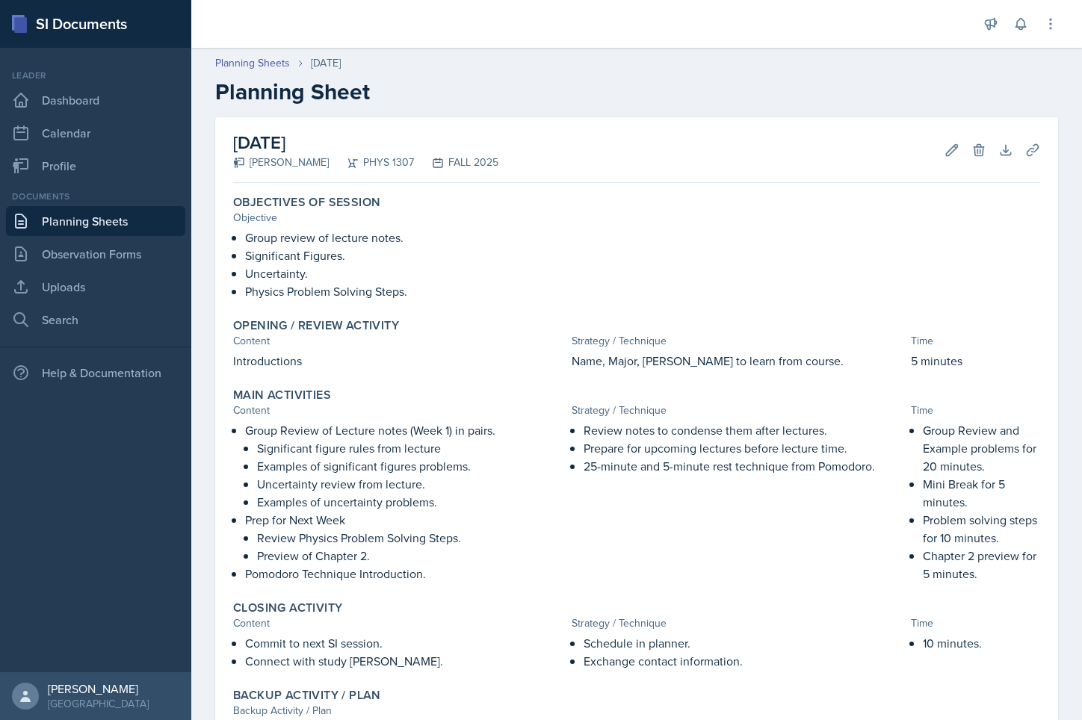
click at [533, 110] on header "Planning Sheets [DATE] Planning Sheet" at bounding box center [636, 80] width 890 height 80
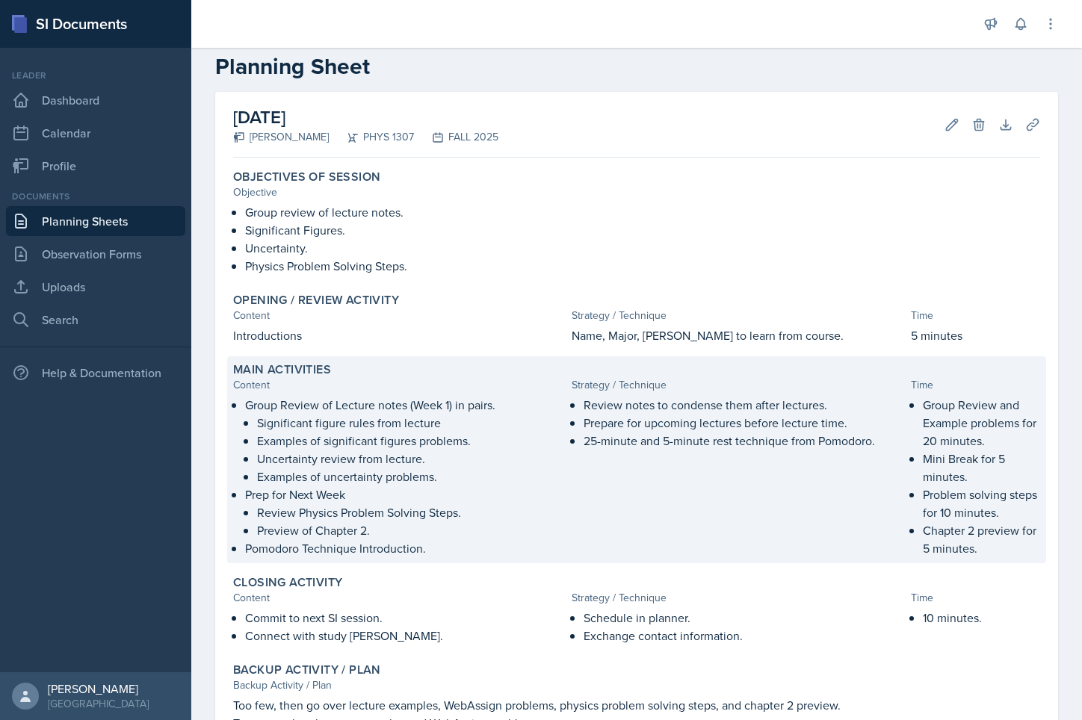
scroll to position [22, 0]
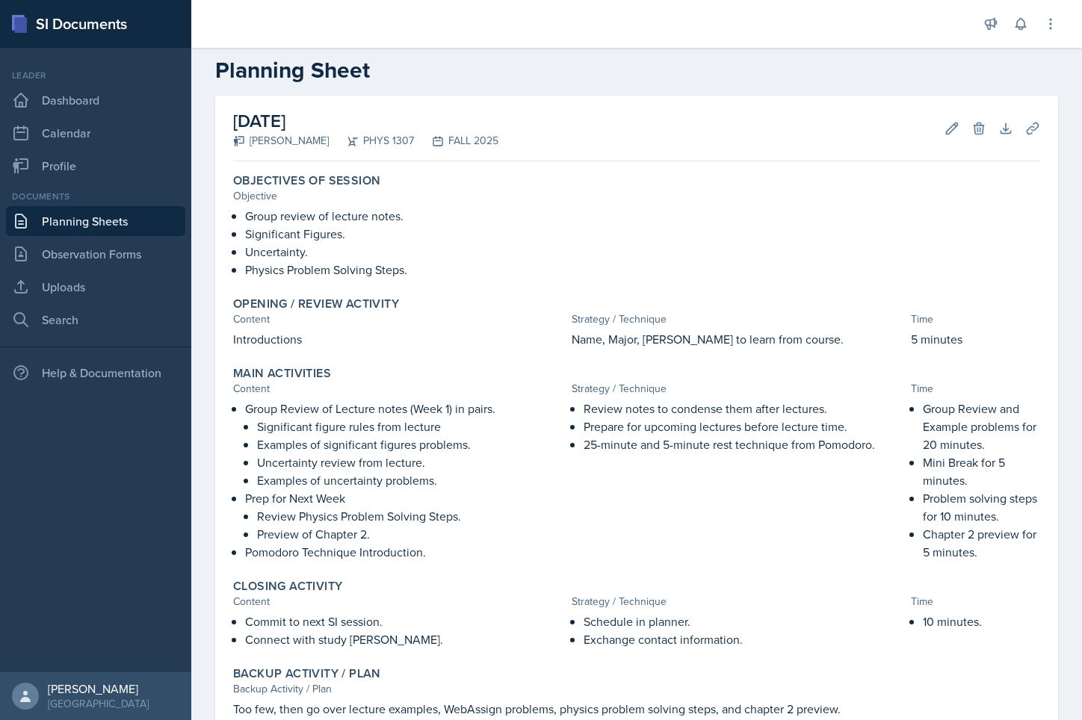
click at [737, 125] on div "[DATE] [PERSON_NAME] PHYS 1307 FALL 2025 Edit Delete Download Uploads Autosaving" at bounding box center [636, 129] width 807 height 66
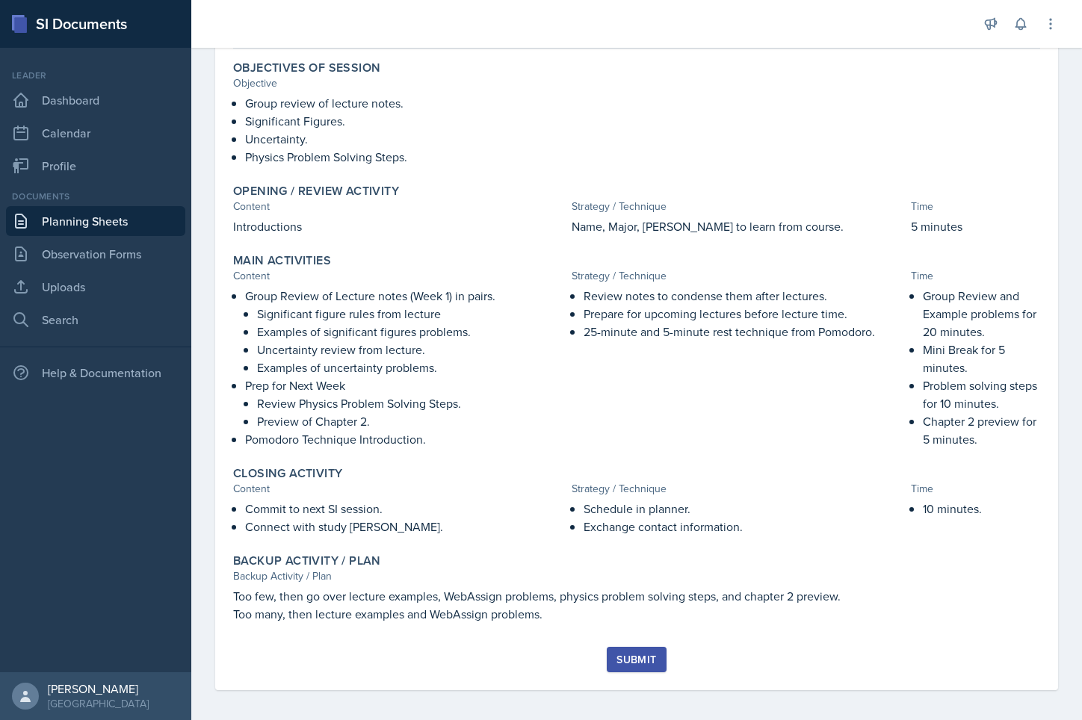
scroll to position [140, 0]
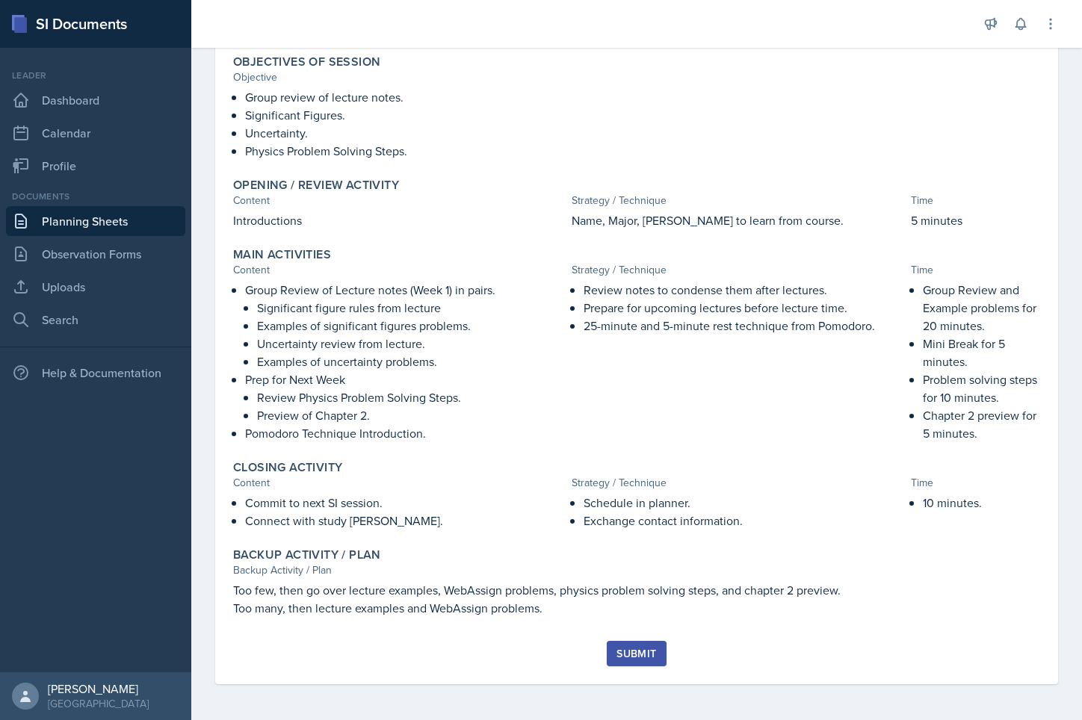
click at [635, 665] on button "Submit" at bounding box center [636, 653] width 59 height 25
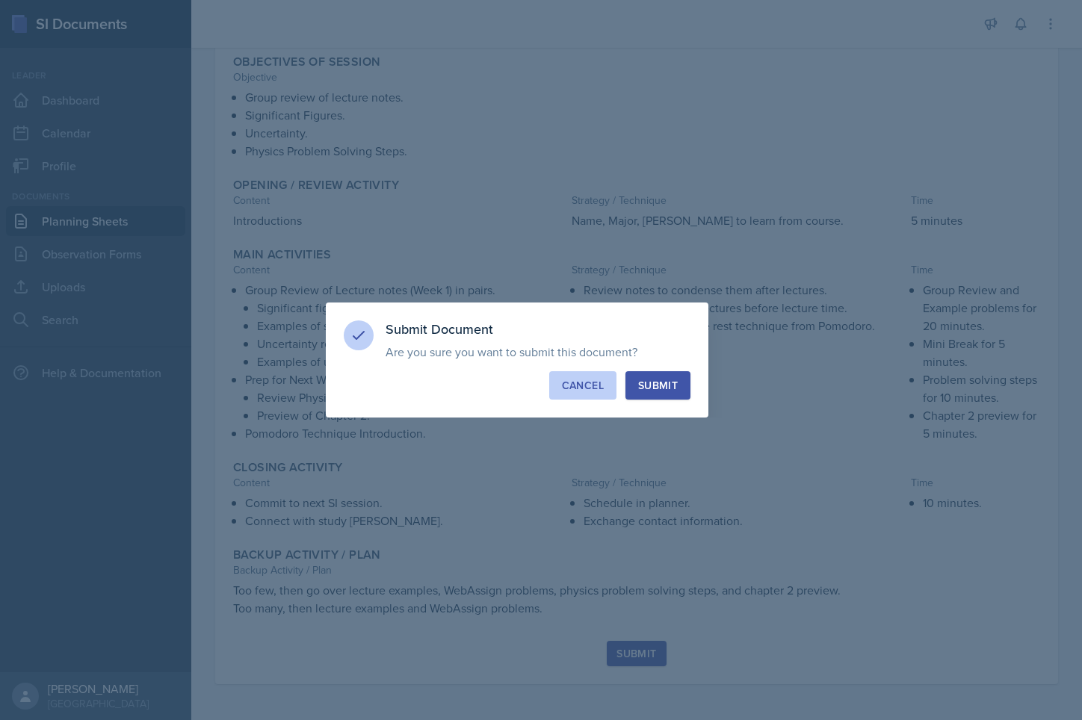
click at [565, 387] on div "Cancel" at bounding box center [583, 385] width 42 height 15
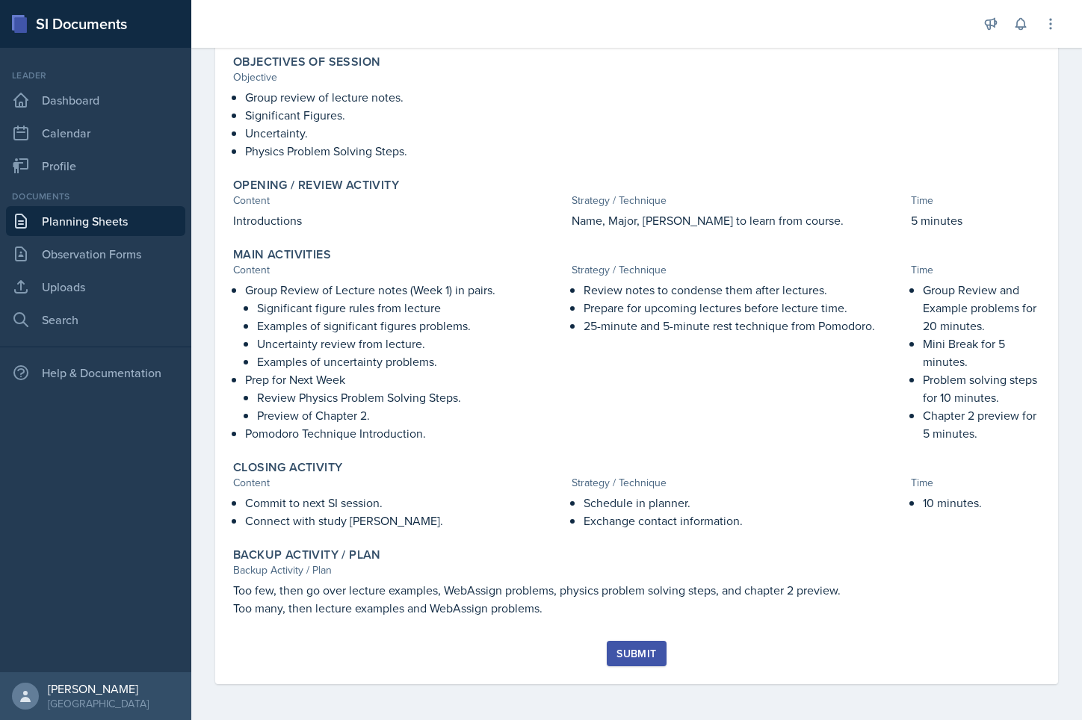
click at [633, 651] on div "Submit" at bounding box center [636, 654] width 40 height 12
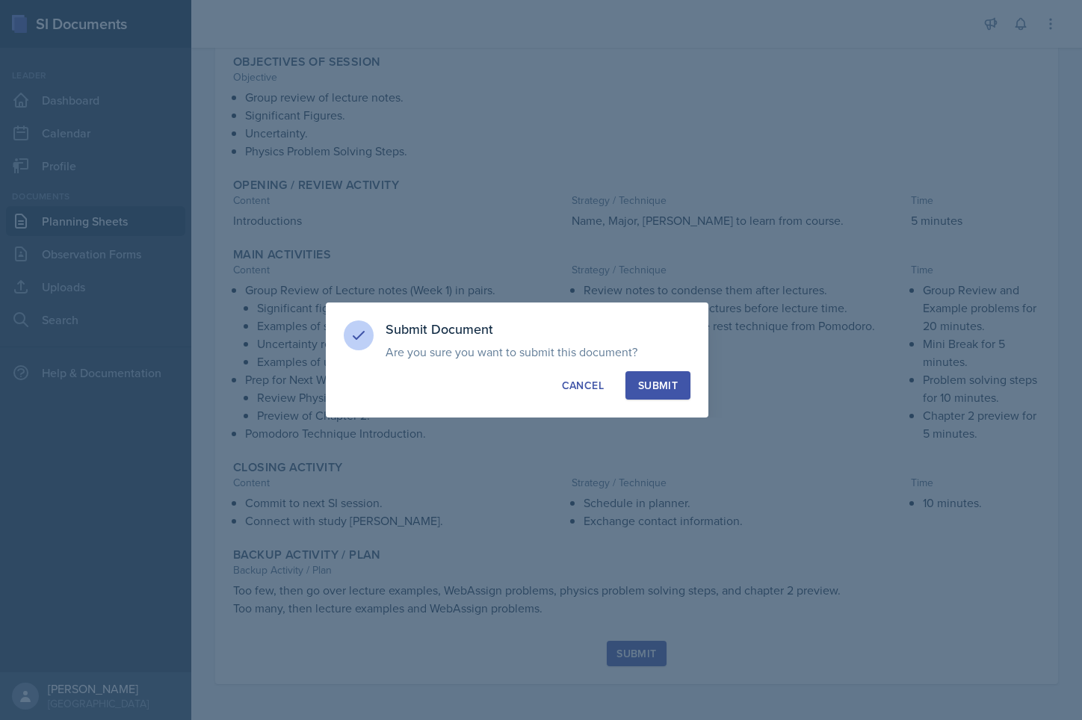
click at [660, 390] on div "Submit" at bounding box center [658, 385] width 40 height 15
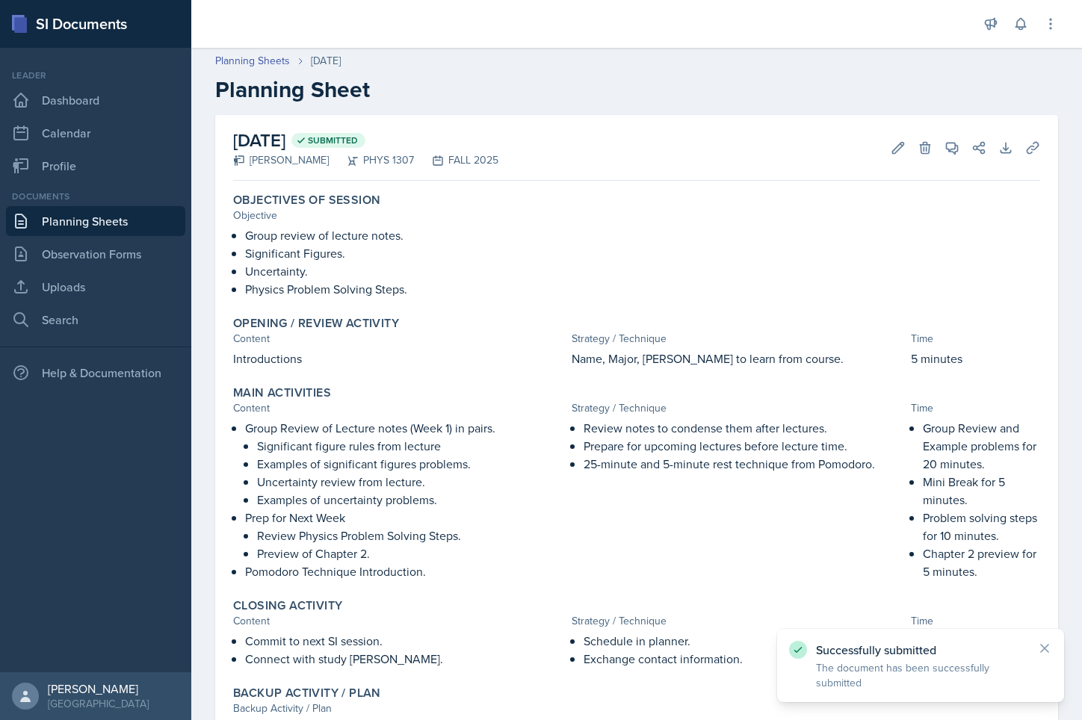
scroll to position [0, 0]
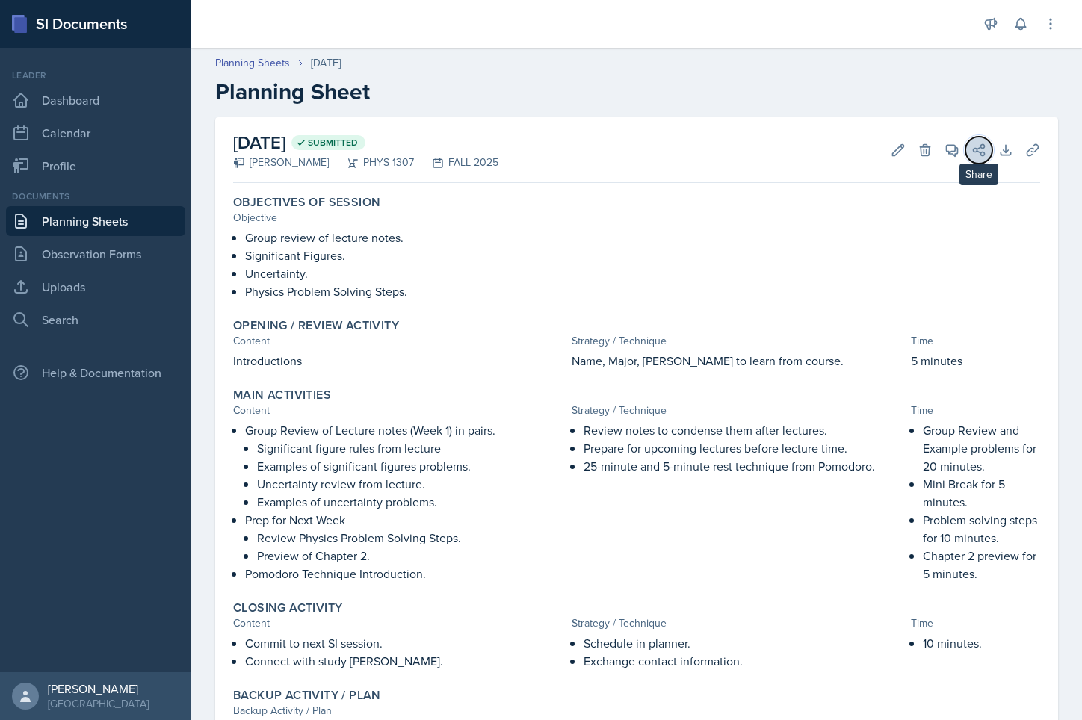
click at [850, 146] on icon at bounding box center [978, 150] width 15 height 15
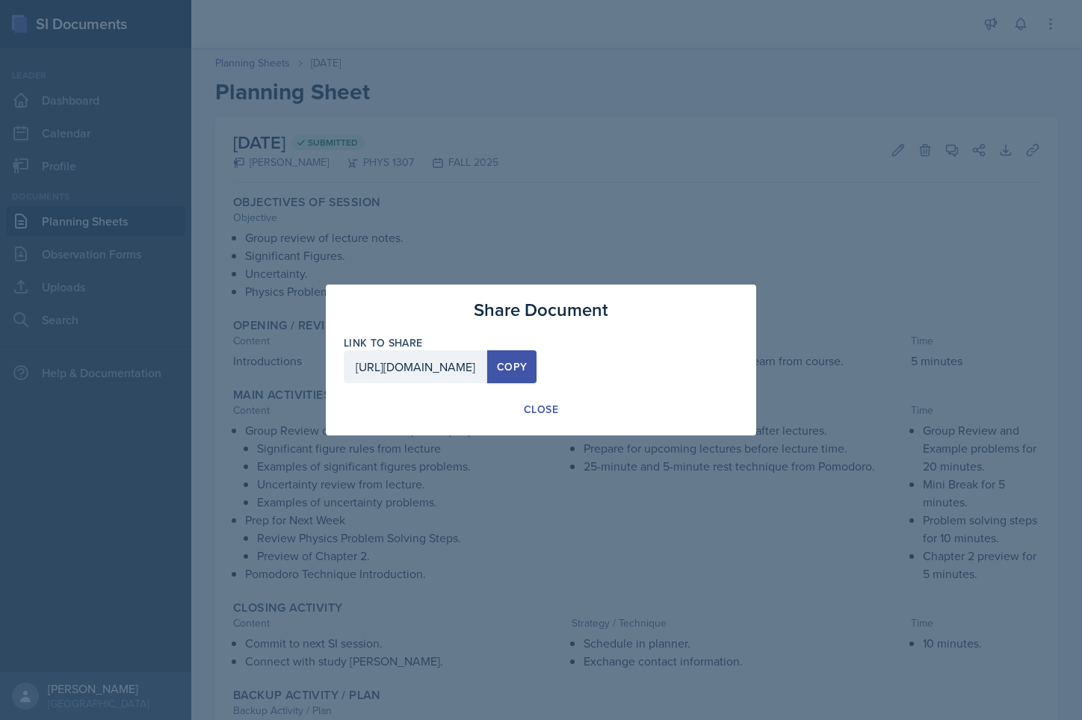
click at [527, 368] on div "Copy" at bounding box center [512, 367] width 30 height 12
click at [846, 149] on div at bounding box center [541, 360] width 1082 height 720
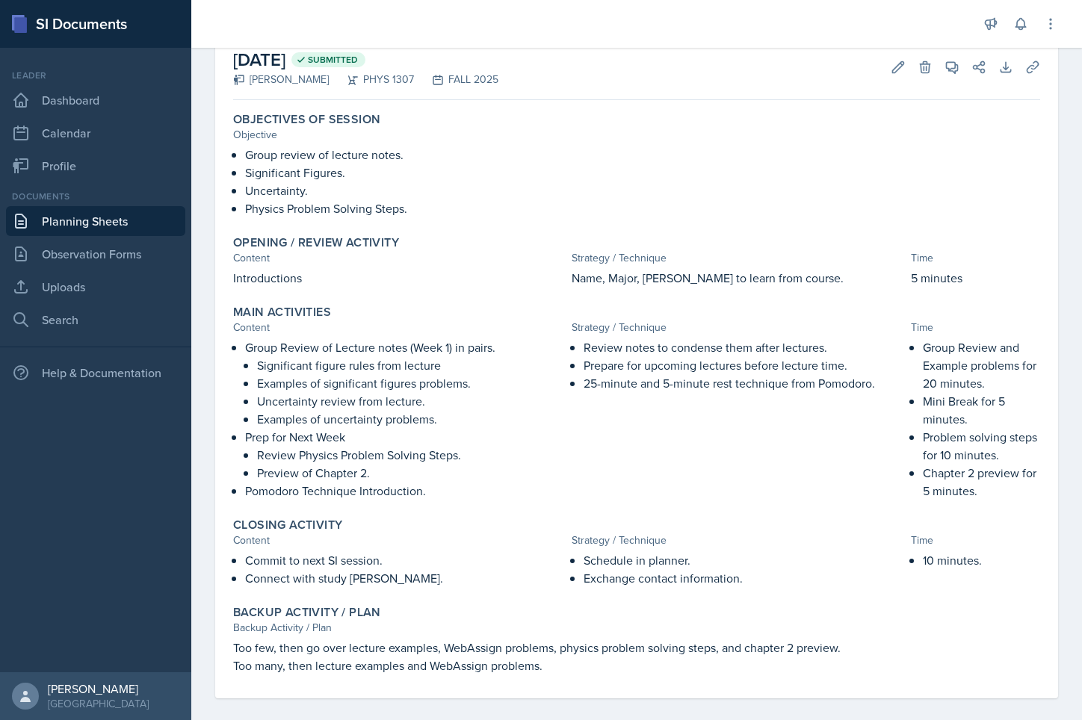
scroll to position [97, 0]
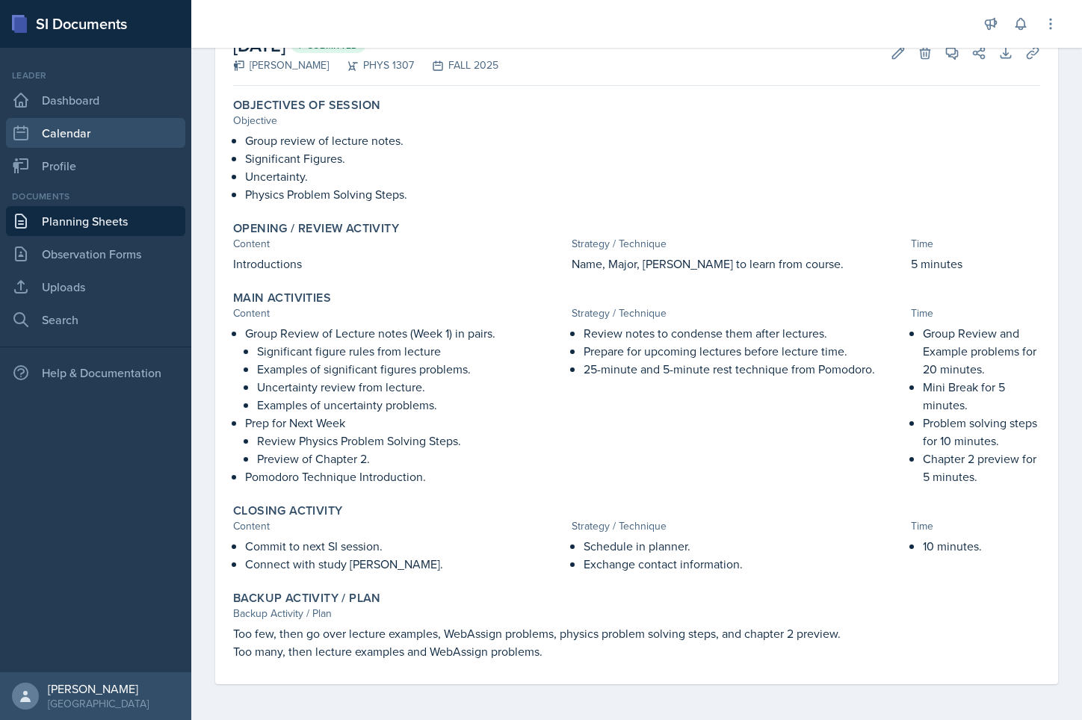
click at [105, 131] on link "Calendar" at bounding box center [95, 133] width 179 height 30
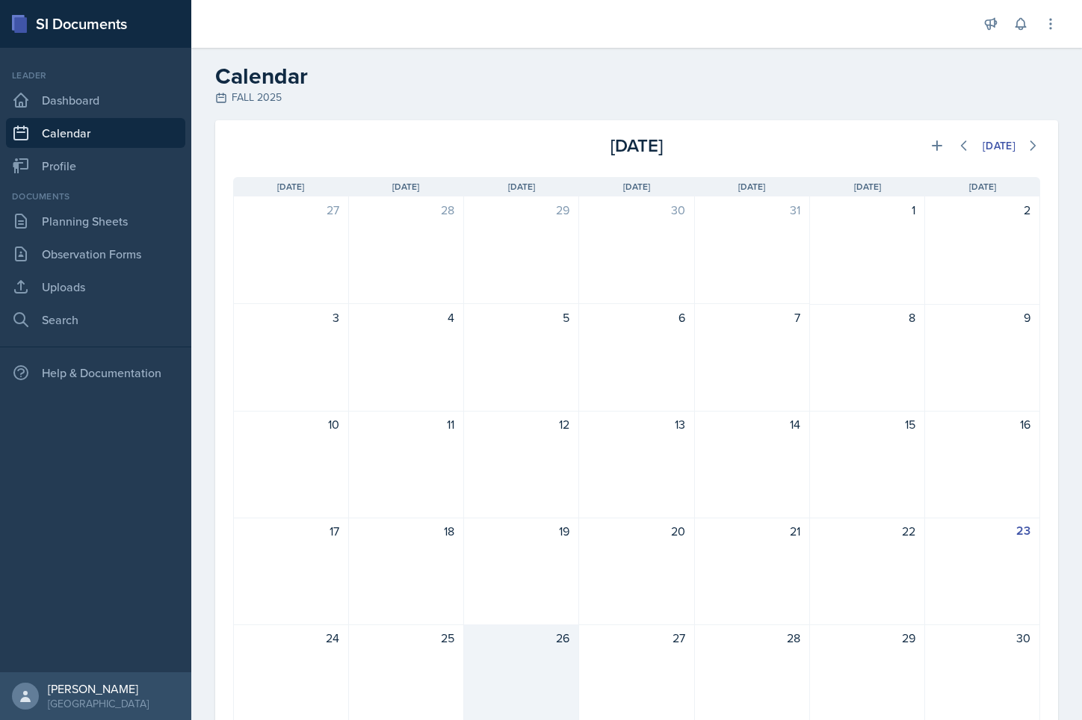
click at [542, 643] on div "26" at bounding box center [521, 638] width 96 height 18
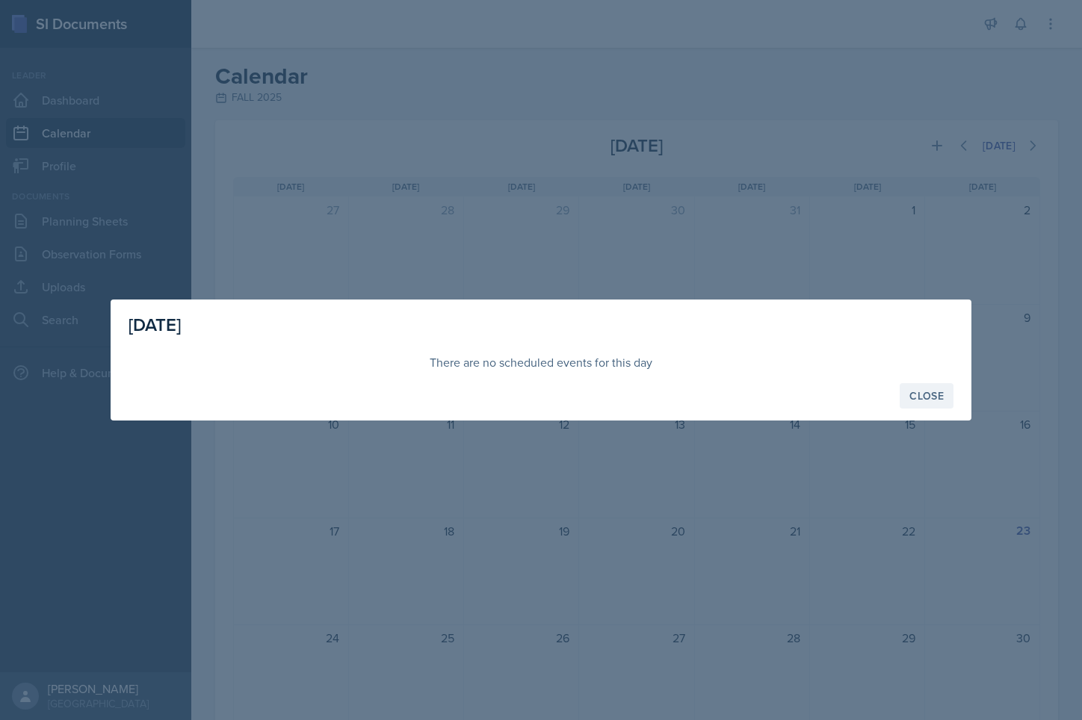
click at [850, 392] on div "Close" at bounding box center [926, 396] width 34 height 12
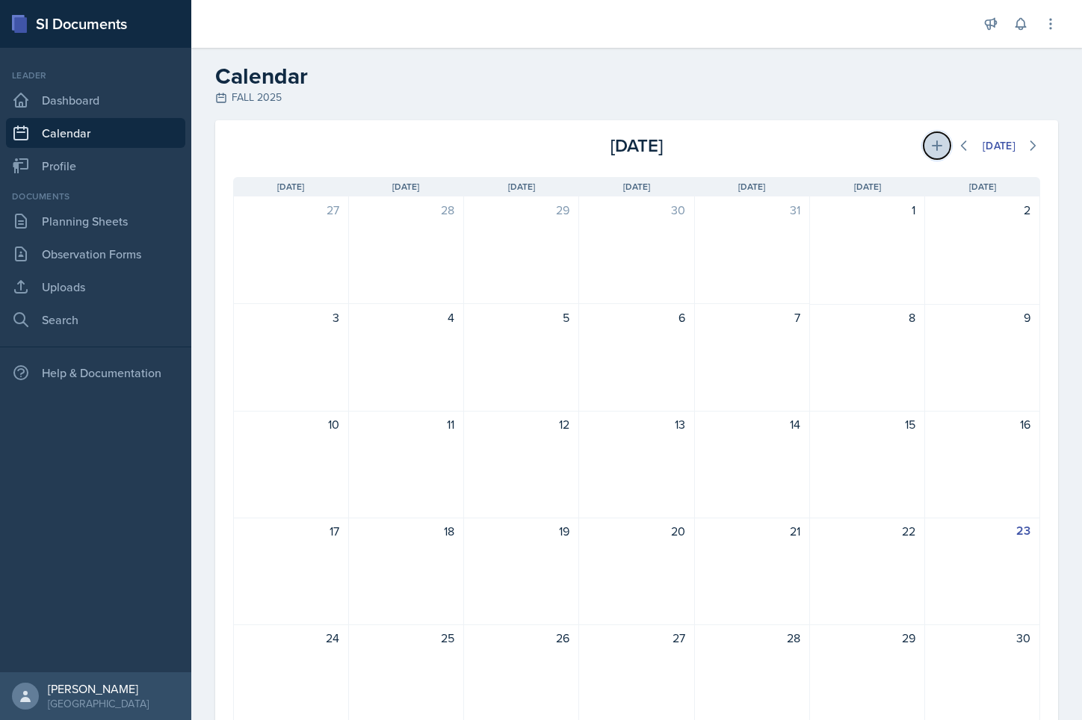
click at [850, 146] on icon at bounding box center [936, 145] width 15 height 15
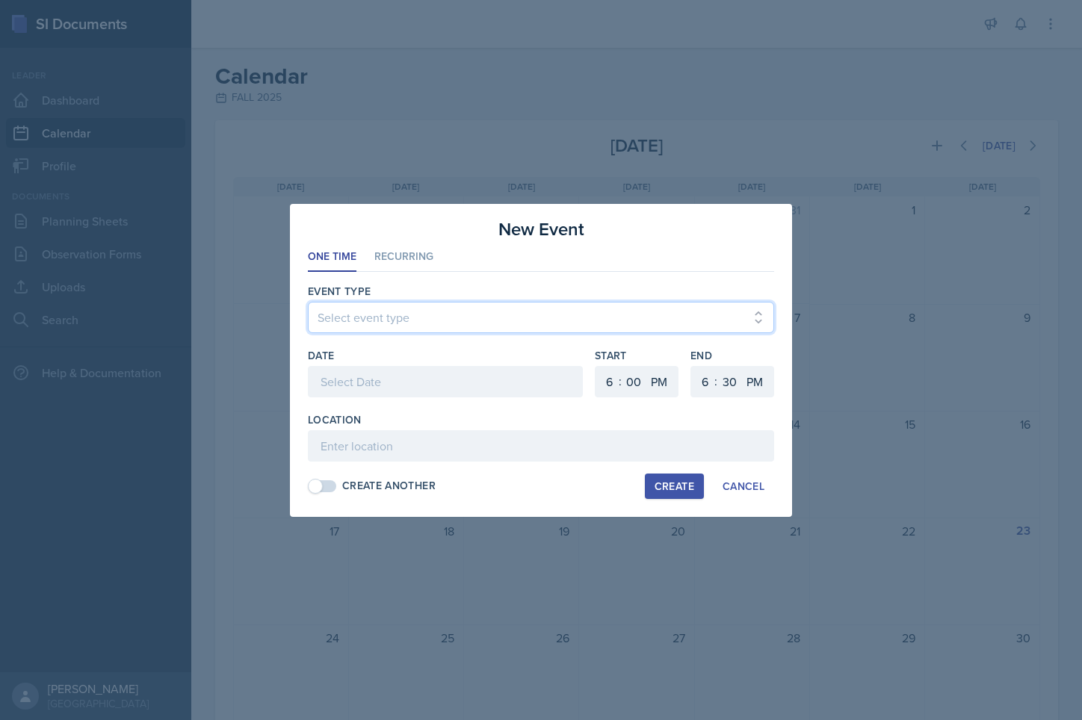
click at [681, 318] on select "Select event type" at bounding box center [541, 317] width 466 height 31
click at [460, 311] on select "Select event type" at bounding box center [541, 317] width 466 height 31
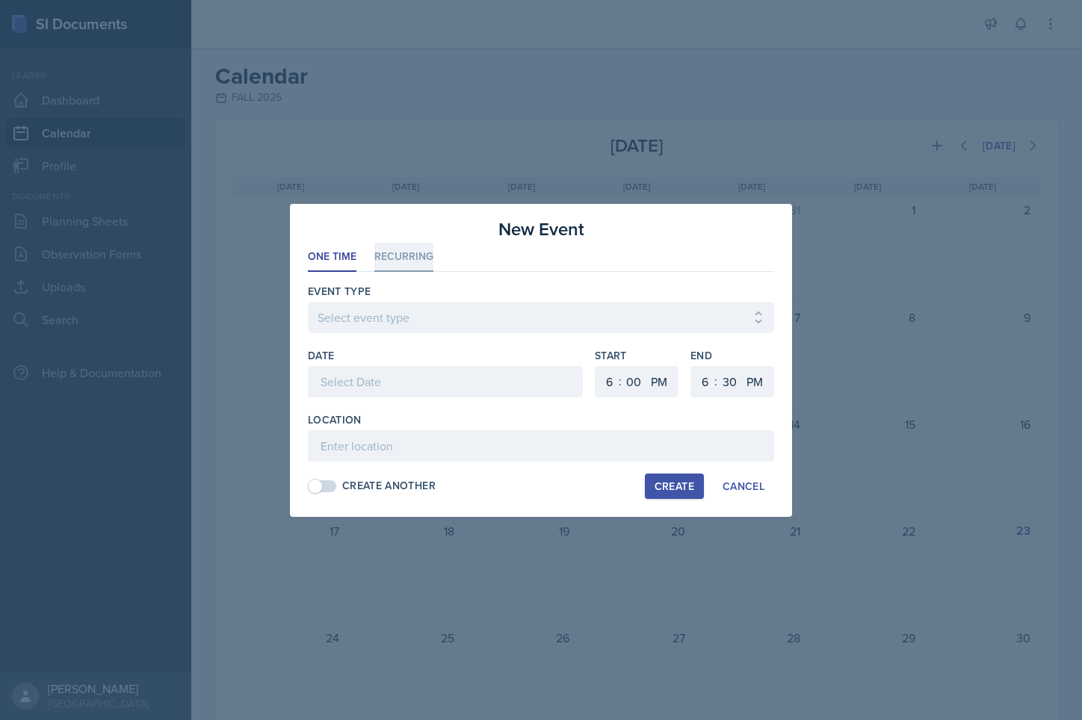
click at [413, 244] on li "Recurring" at bounding box center [403, 257] width 59 height 29
click at [412, 394] on button "Tu" at bounding box center [398, 382] width 34 height 30
click at [480, 382] on button "Th" at bounding box center [470, 382] width 35 height 30
click at [616, 377] on select "1 2 3 4 5 6 7 8 9 10 11 12" at bounding box center [607, 381] width 24 height 31
select select "9"
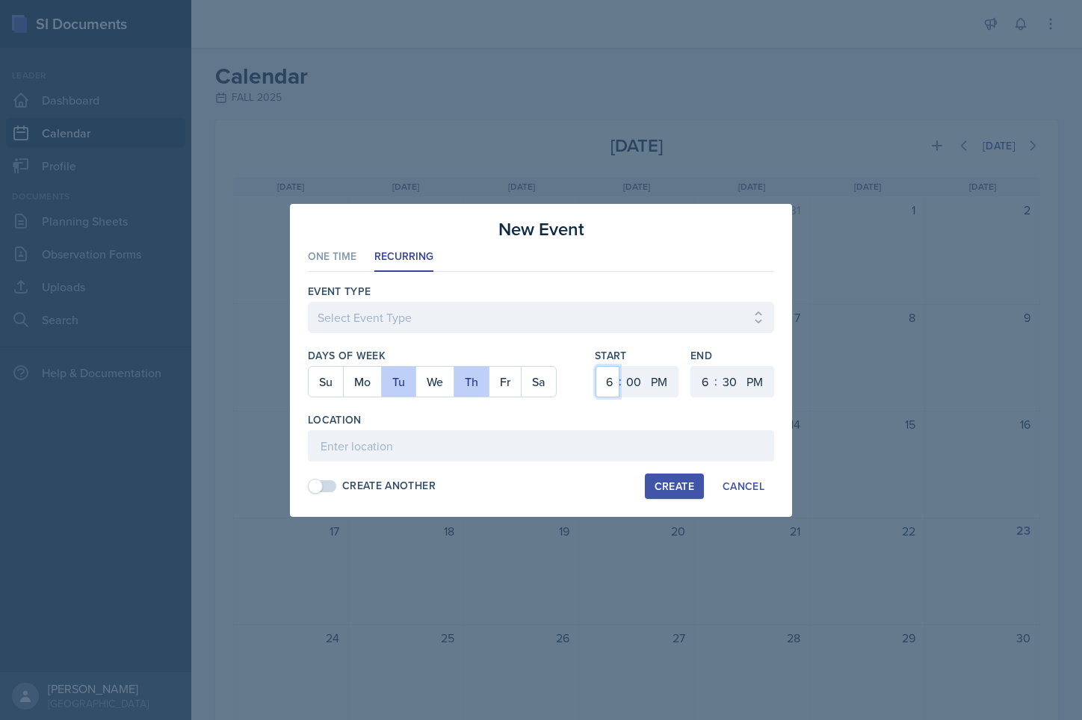
click at [595, 366] on select "1 2 3 4 5 6 7 8 9 10 11 12" at bounding box center [607, 381] width 24 height 31
click at [660, 383] on select "AM PM" at bounding box center [660, 381] width 30 height 31
select select "AM"
click at [645, 366] on select "AM PM" at bounding box center [660, 381] width 30 height 31
click at [701, 382] on select "1 2 3 4 5 6 7 8 9 10 11 12" at bounding box center [703, 381] width 24 height 31
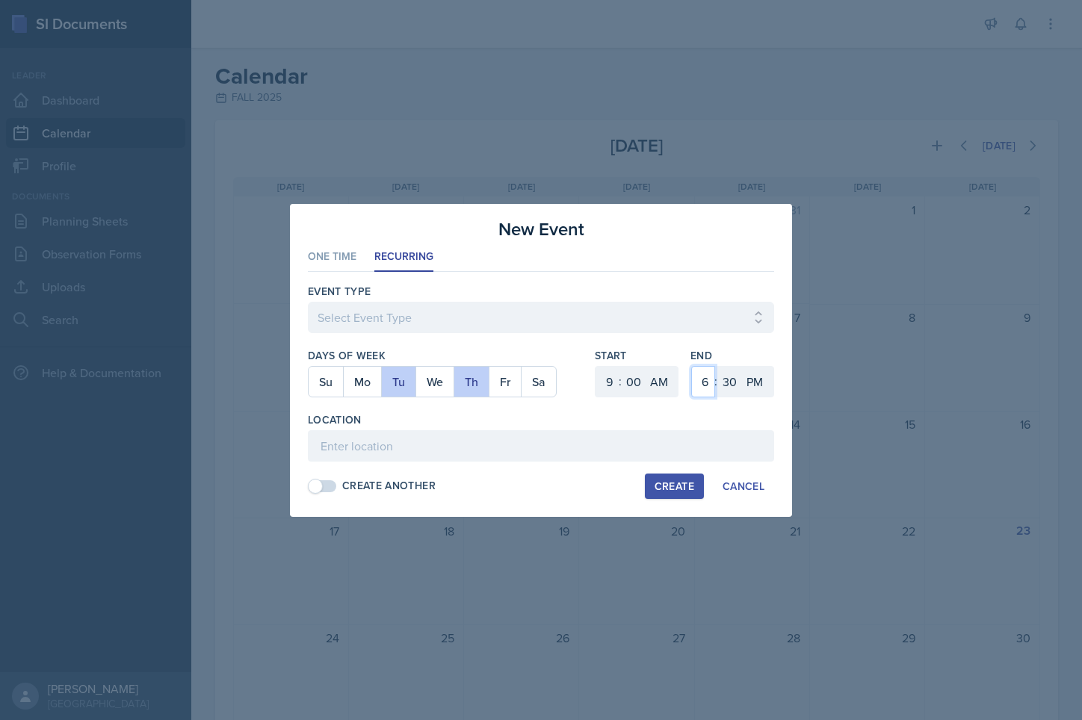
select select "10"
click at [691, 366] on select "1 2 3 4 5 6 7 8 9 10 11 12" at bounding box center [703, 381] width 24 height 31
click at [734, 390] on select "00 05 10 15 20 25 30 35 40 45 50 55" at bounding box center [729, 381] width 24 height 31
select select "0"
click at [717, 366] on select "00 05 10 15 20 25 30 35 40 45 50 55" at bounding box center [729, 381] width 24 height 31
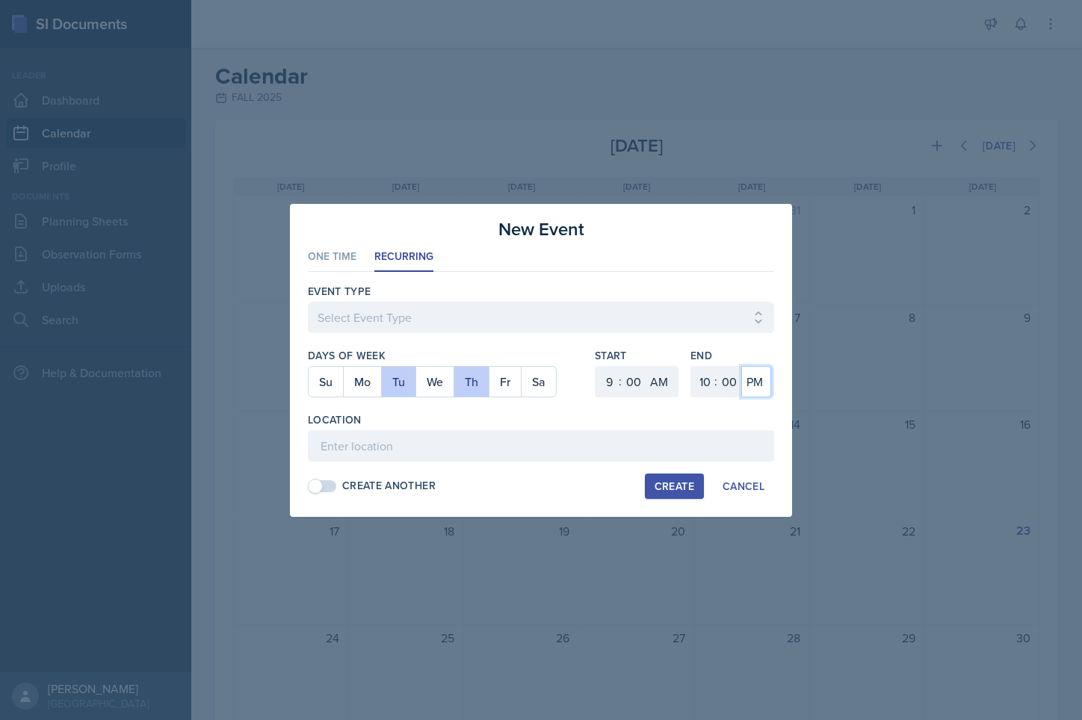
click at [749, 387] on select "AM PM" at bounding box center [756, 381] width 30 height 31
select select "AM"
click at [741, 366] on select "AM PM" at bounding box center [756, 381] width 30 height 31
click at [621, 440] on input at bounding box center [541, 445] width 466 height 31
click at [382, 323] on select "Select Event Type" at bounding box center [541, 317] width 466 height 31
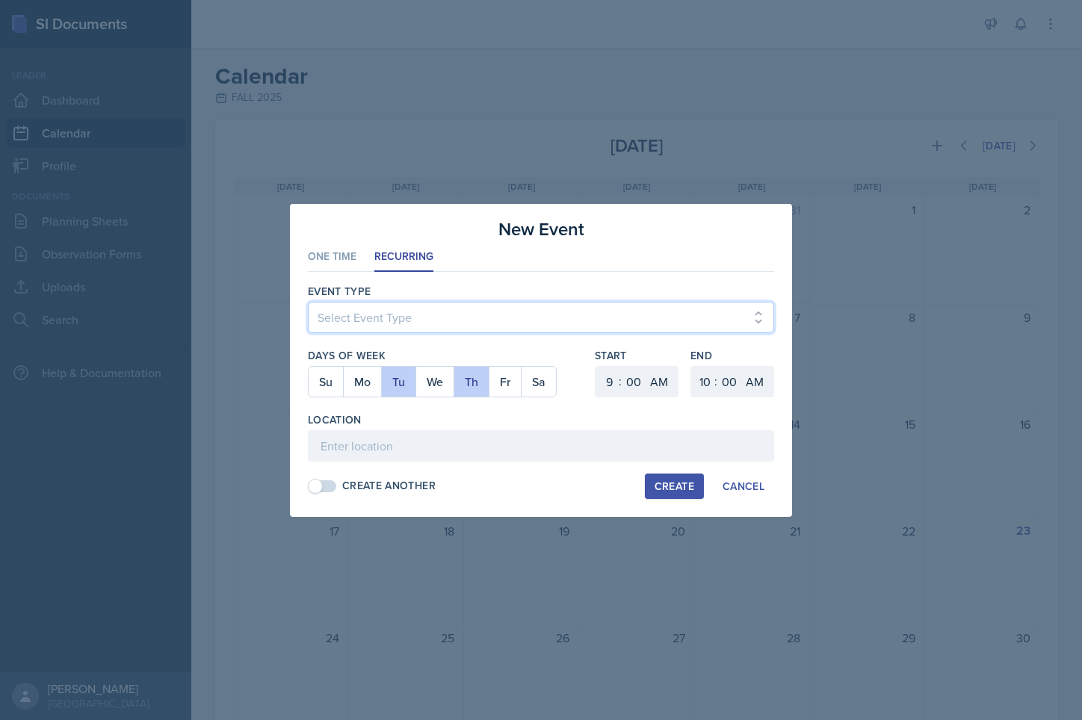
click at [382, 323] on select "Select Event Type" at bounding box center [541, 317] width 466 height 31
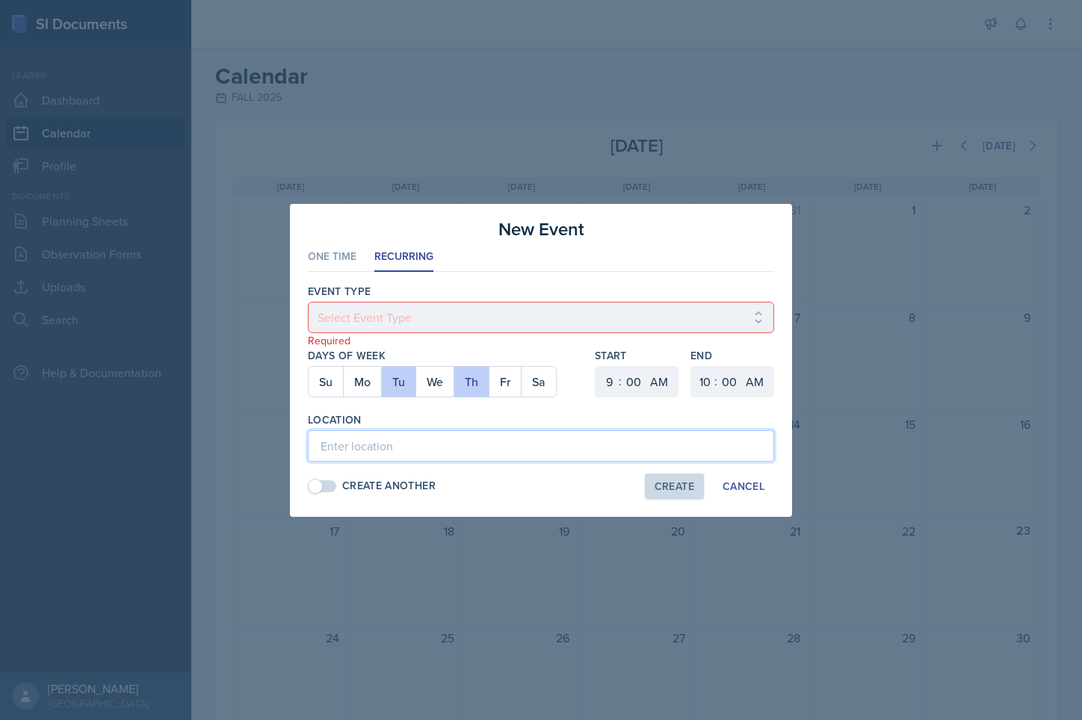
click at [349, 437] on input at bounding box center [541, 445] width 466 height 31
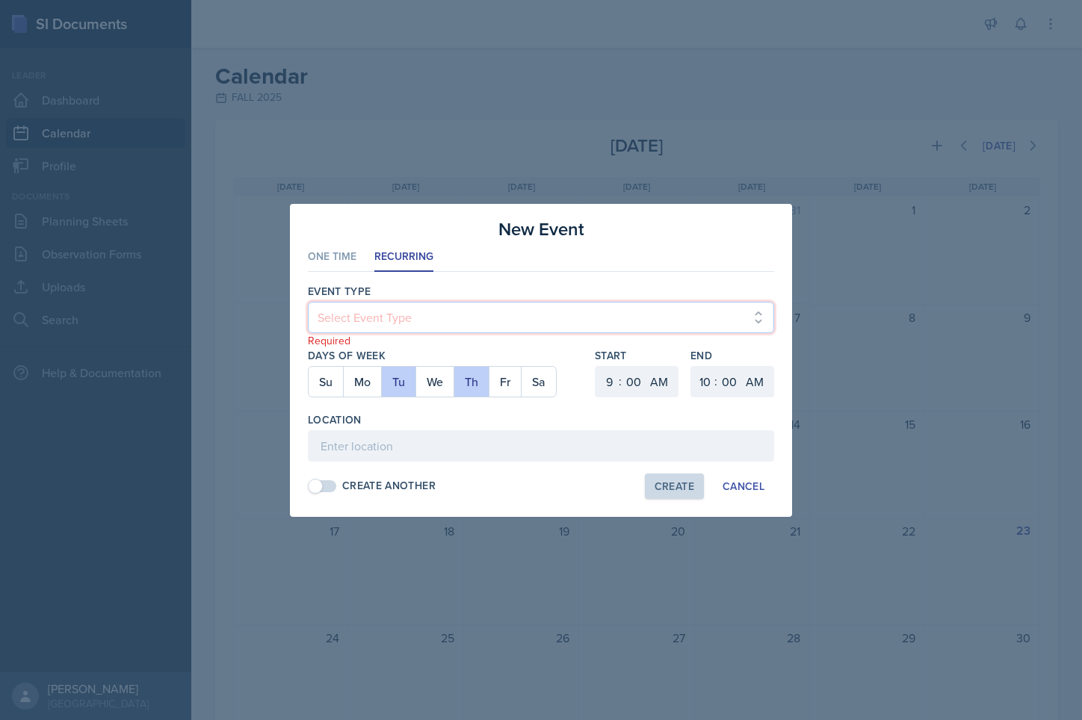
click at [716, 322] on select "Select Event Type" at bounding box center [541, 317] width 466 height 31
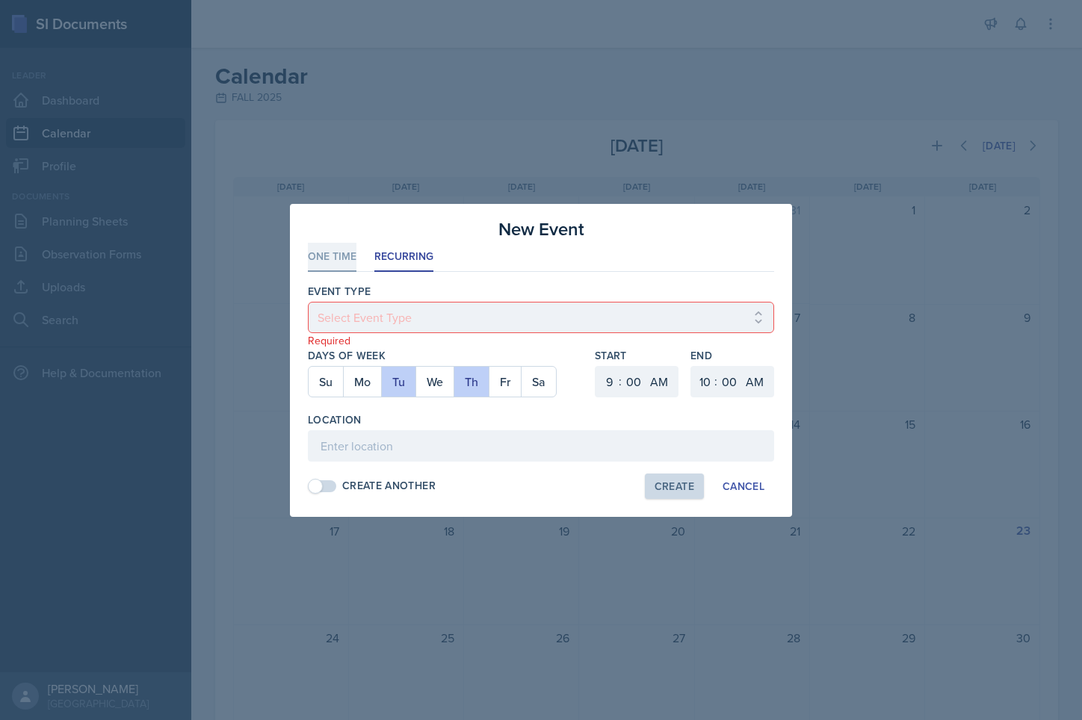
click at [353, 270] on li "One Time" at bounding box center [332, 257] width 49 height 29
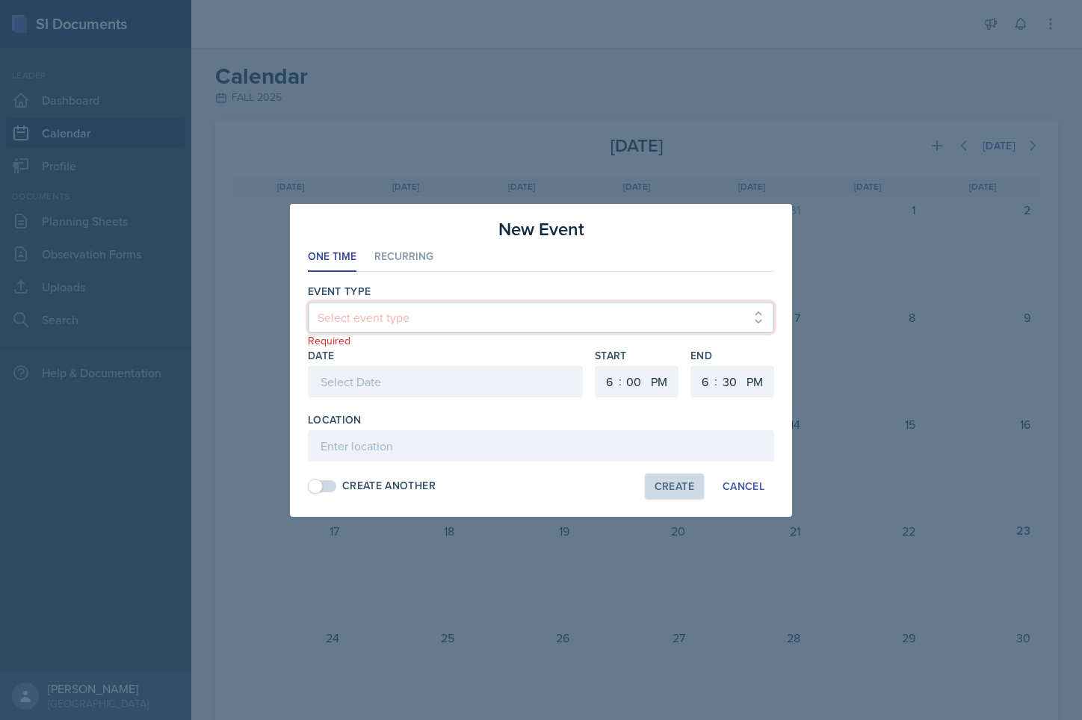
click at [360, 308] on select "Select event type" at bounding box center [541, 317] width 466 height 31
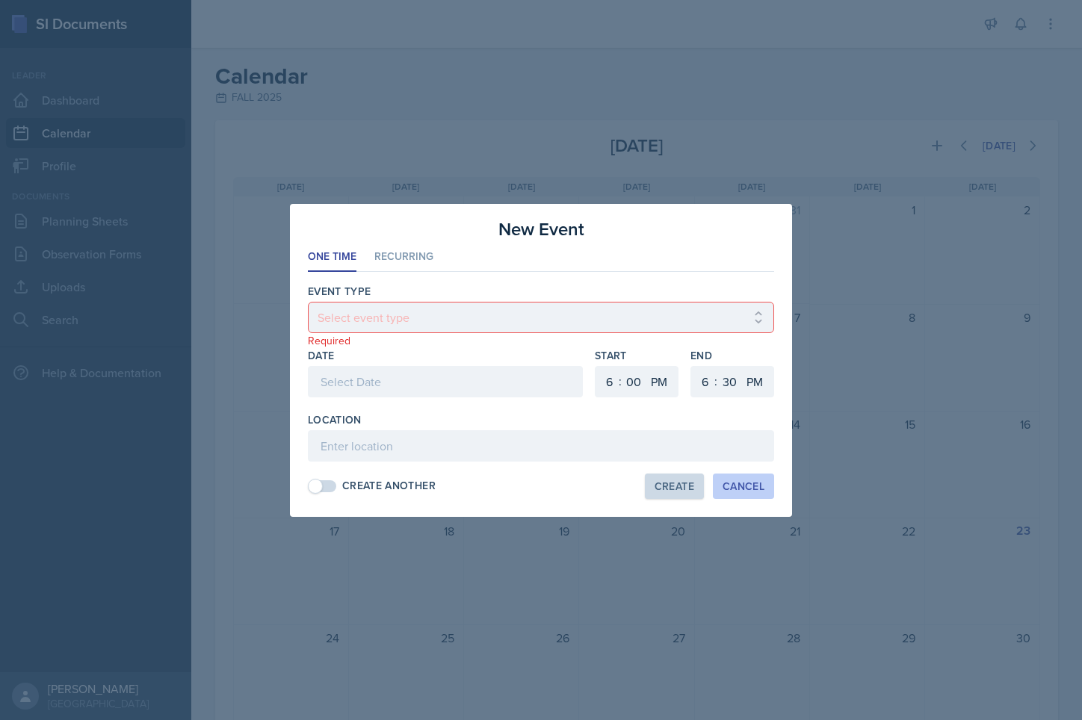
click at [752, 483] on div "Cancel" at bounding box center [743, 486] width 42 height 12
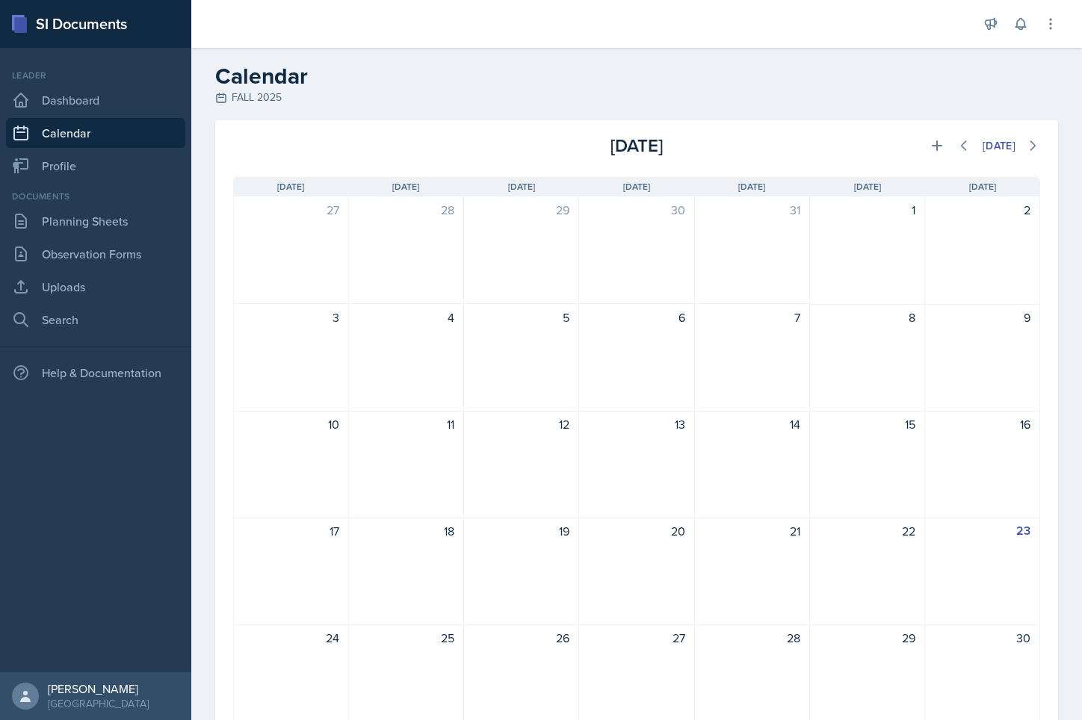
click at [752, 483] on div "14" at bounding box center [752, 465] width 115 height 108
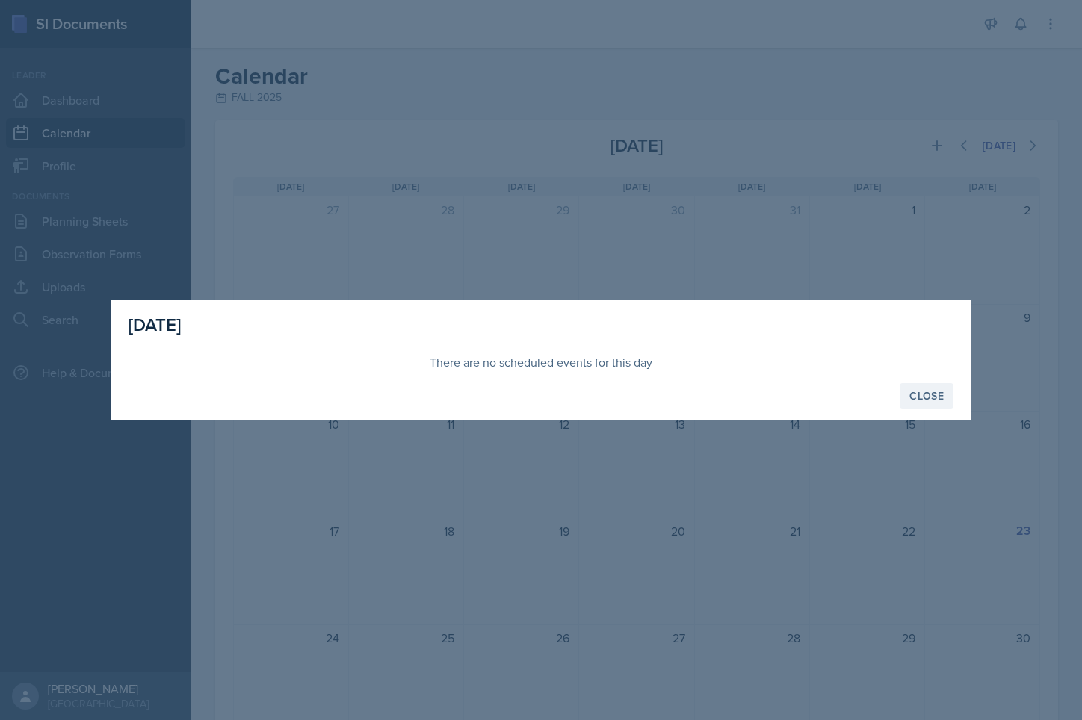
click at [850, 406] on button "Close" at bounding box center [926, 395] width 54 height 25
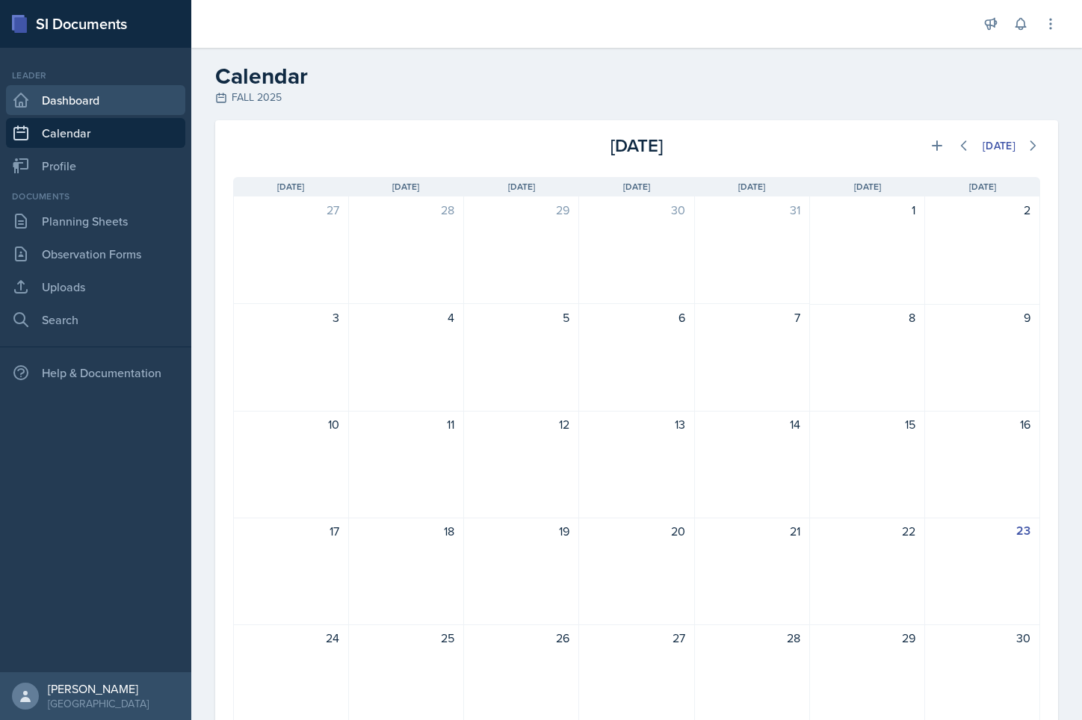
click at [91, 95] on link "Dashboard" at bounding box center [95, 100] width 179 height 30
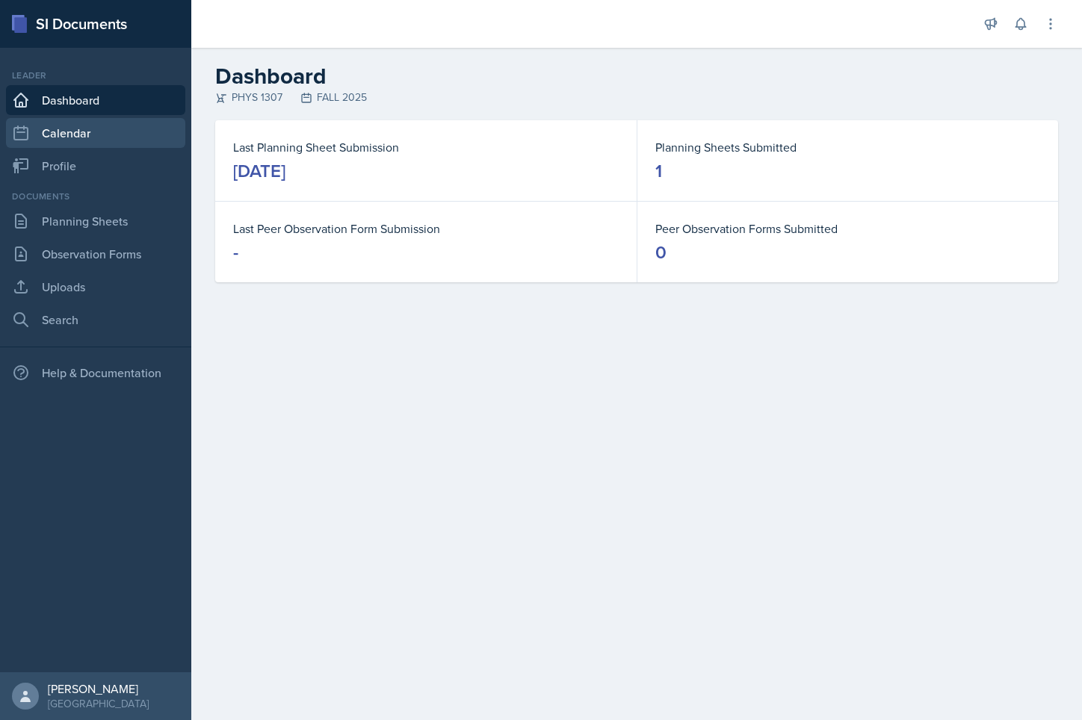
click at [61, 120] on link "Calendar" at bounding box center [95, 133] width 179 height 30
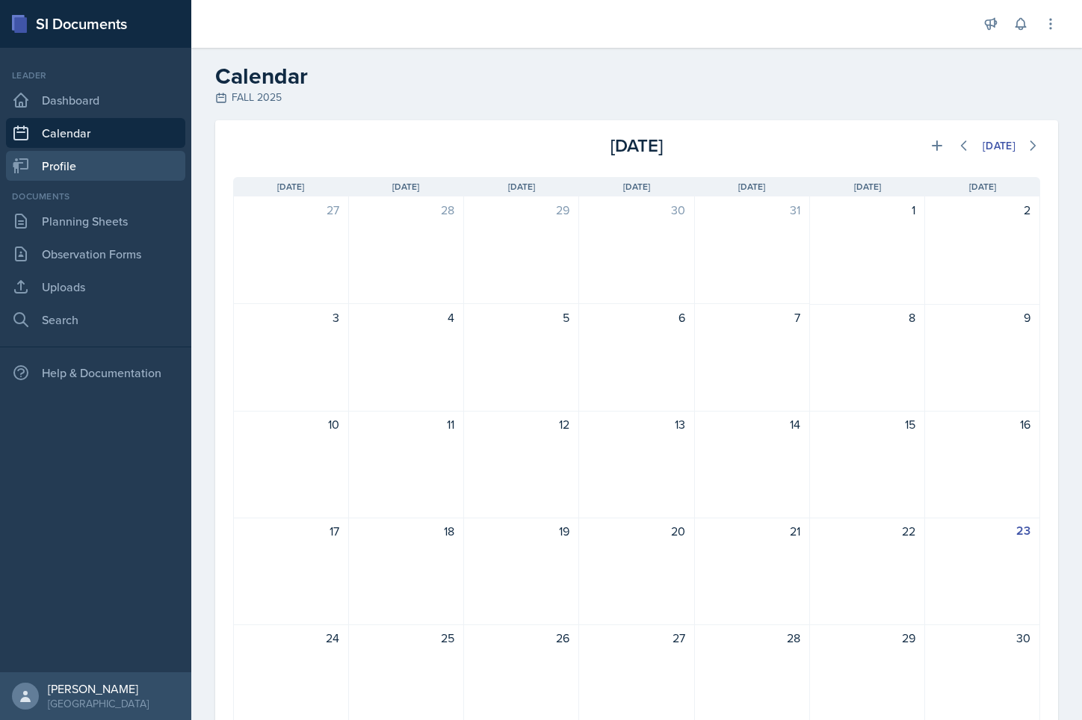
click at [64, 159] on link "Profile" at bounding box center [95, 166] width 179 height 30
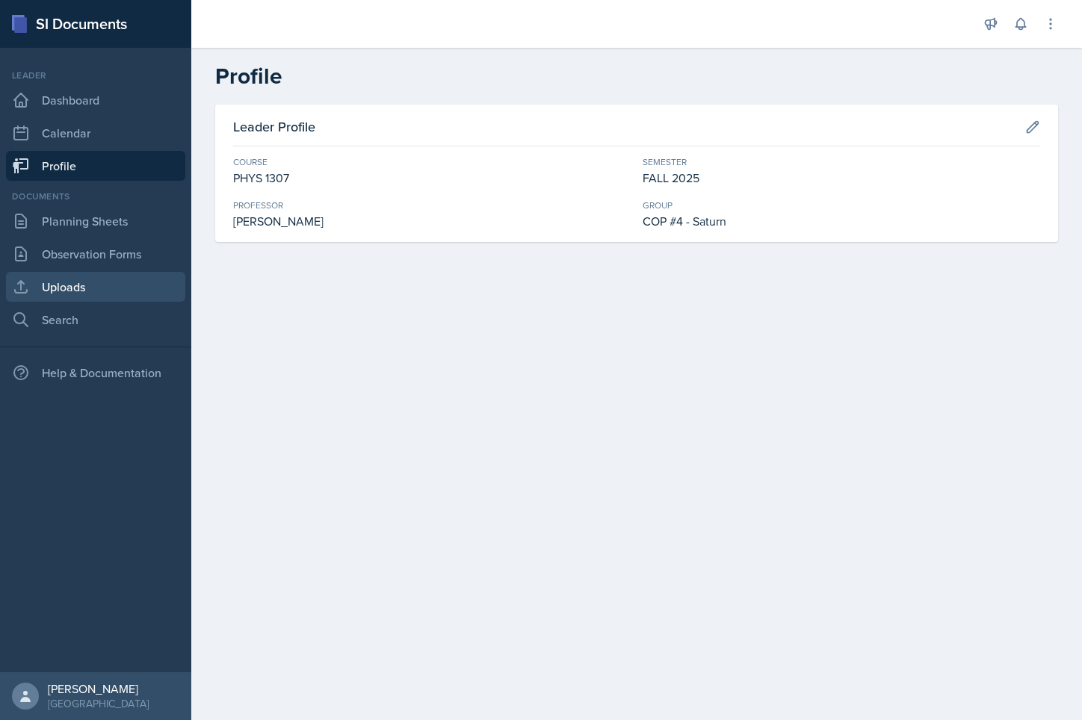
click at [94, 288] on link "Uploads" at bounding box center [95, 287] width 179 height 30
